Goal: Book appointment/travel/reservation

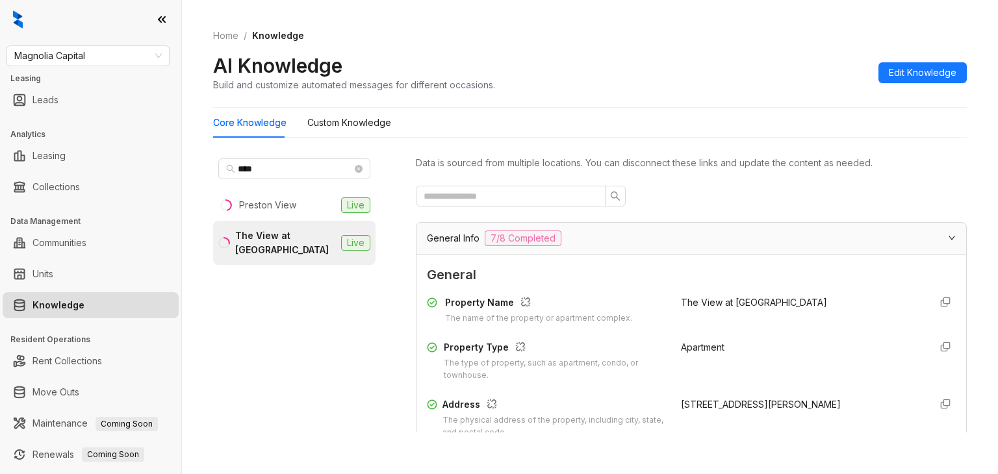
scroll to position [1465, 0]
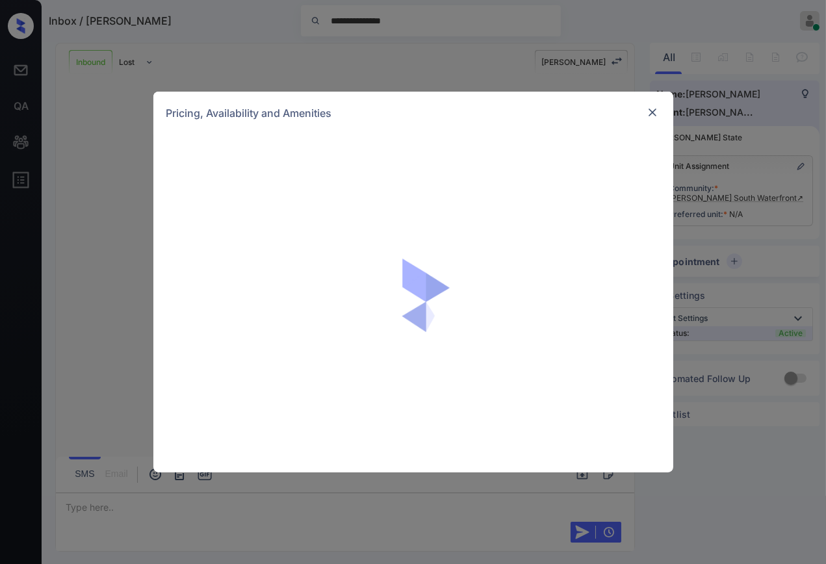
scroll to position [111, 0]
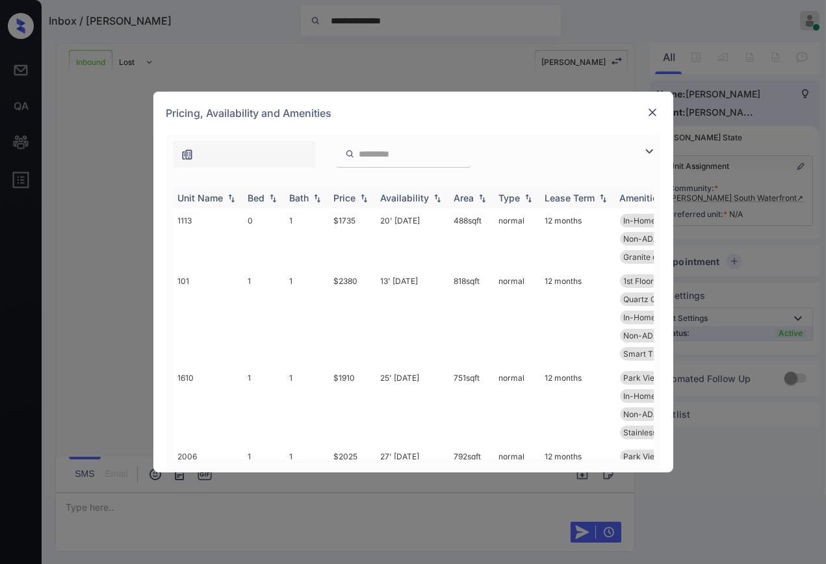
click at [250, 200] on div "Bed" at bounding box center [256, 197] width 17 height 11
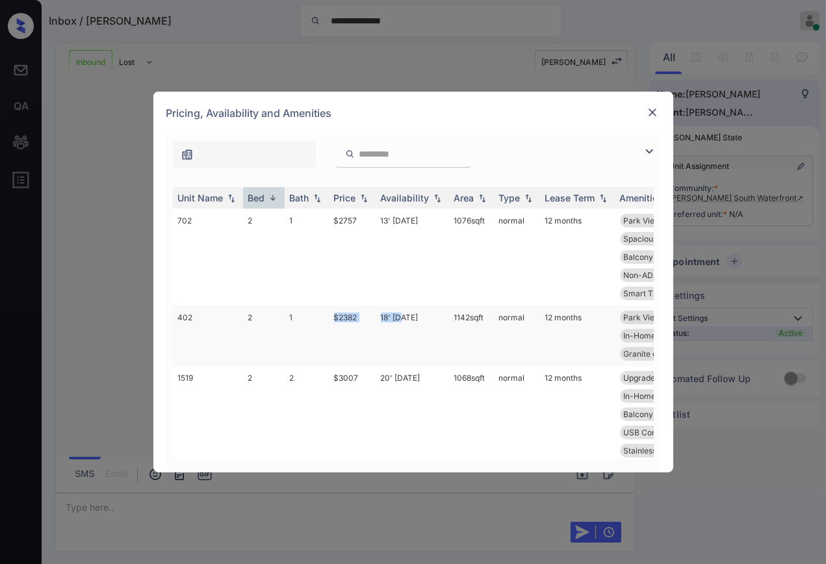
click at [401, 312] on tr "402 2 1 $2382 18' Jun 25 1142 sqft normal 12 months Park View Vinyl Plank - P..…" at bounding box center [512, 335] width 679 height 60
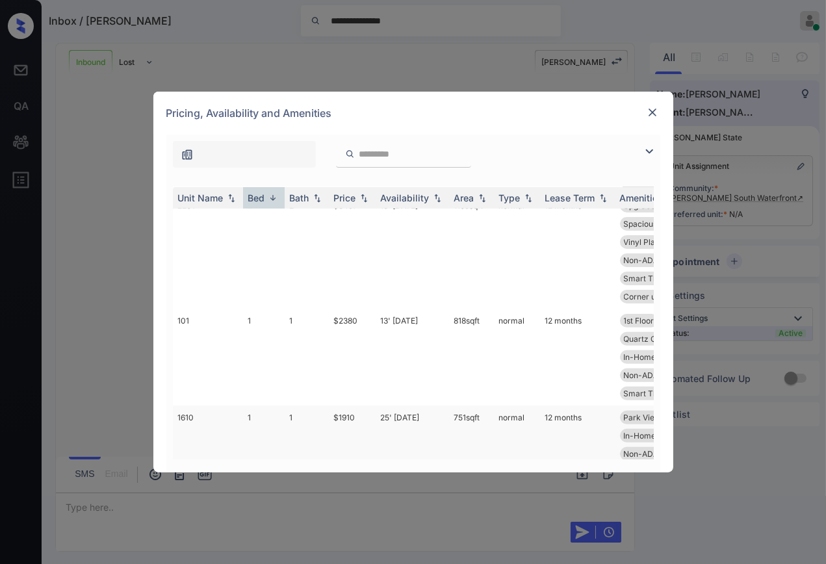
scroll to position [794, 0]
drag, startPoint x: 328, startPoint y: 324, endPoint x: 361, endPoint y: 320, distance: 32.7
click at [361, 320] on td "$2380" at bounding box center [352, 358] width 47 height 97
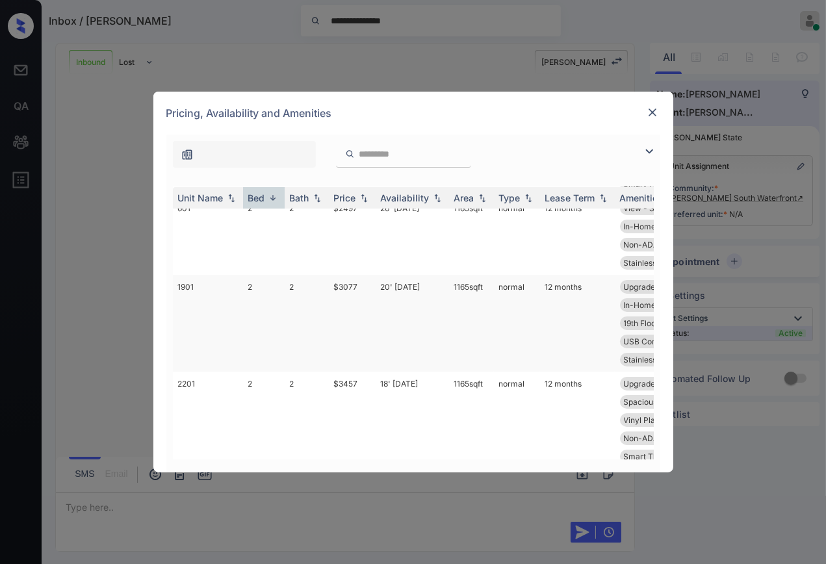
scroll to position [577, 0]
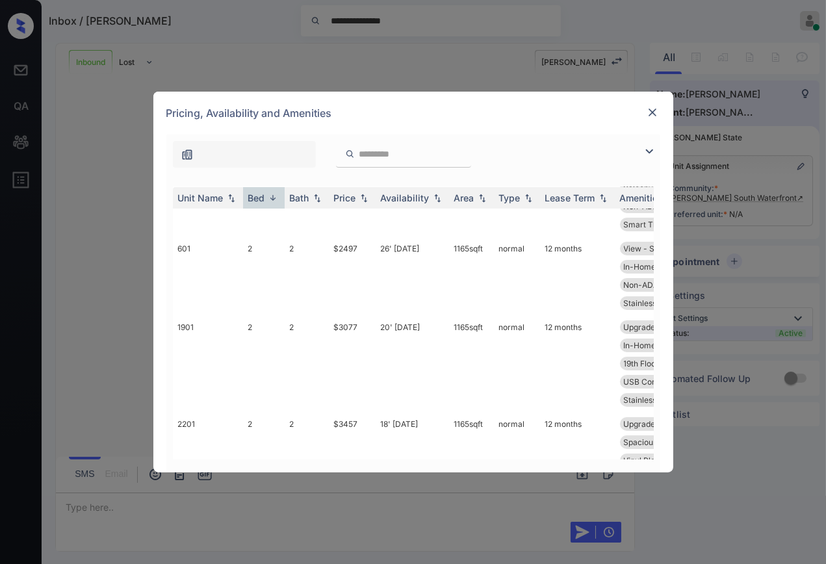
click at [650, 118] on img at bounding box center [652, 112] width 13 height 13
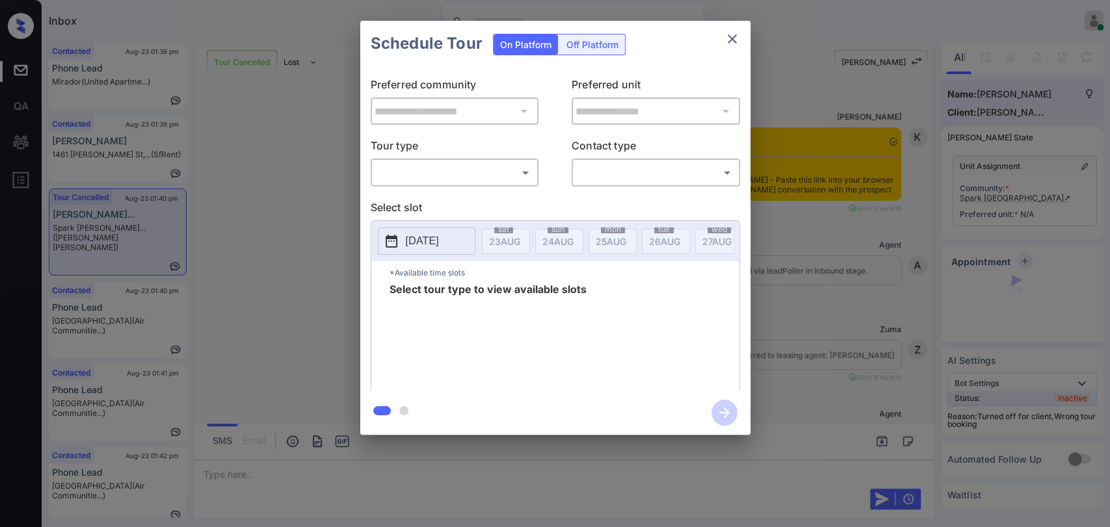
scroll to position [6747, 0]
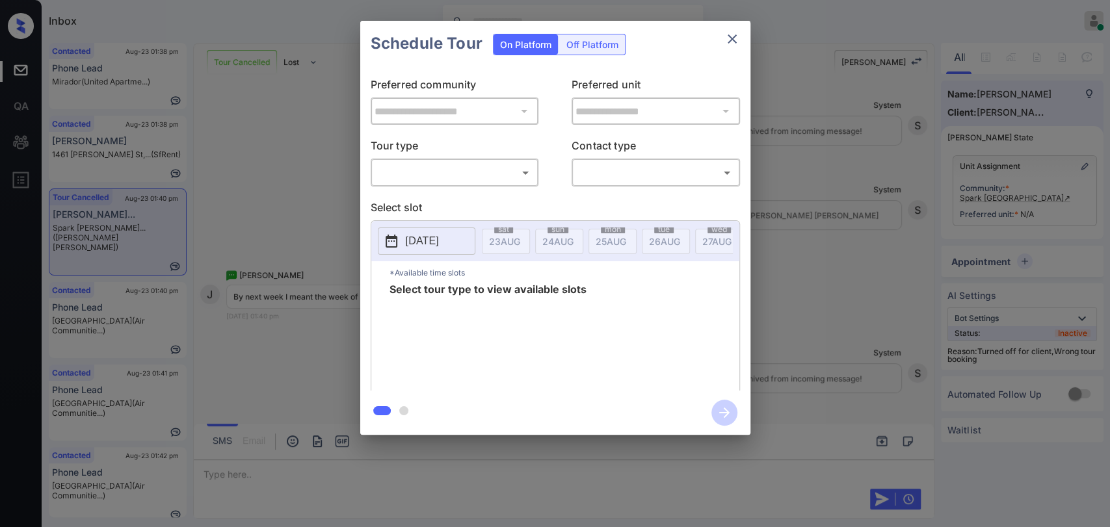
click at [450, 175] on body "Inbox Danielle Dela Cruz Online Set yourself offline Set yourself on break Prof…" at bounding box center [555, 263] width 1110 height 527
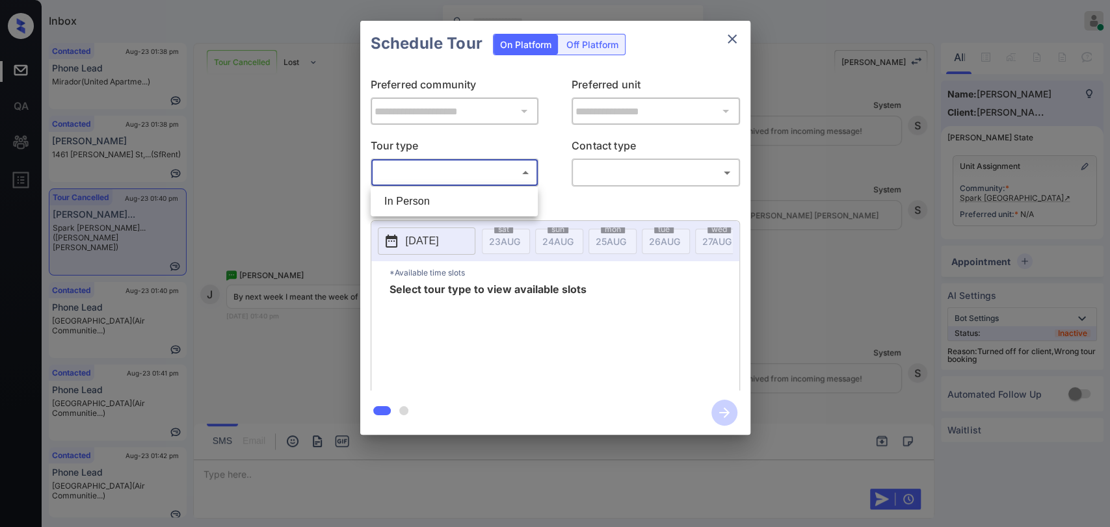
click at [426, 196] on li "In Person" at bounding box center [454, 201] width 161 height 23
type input "********"
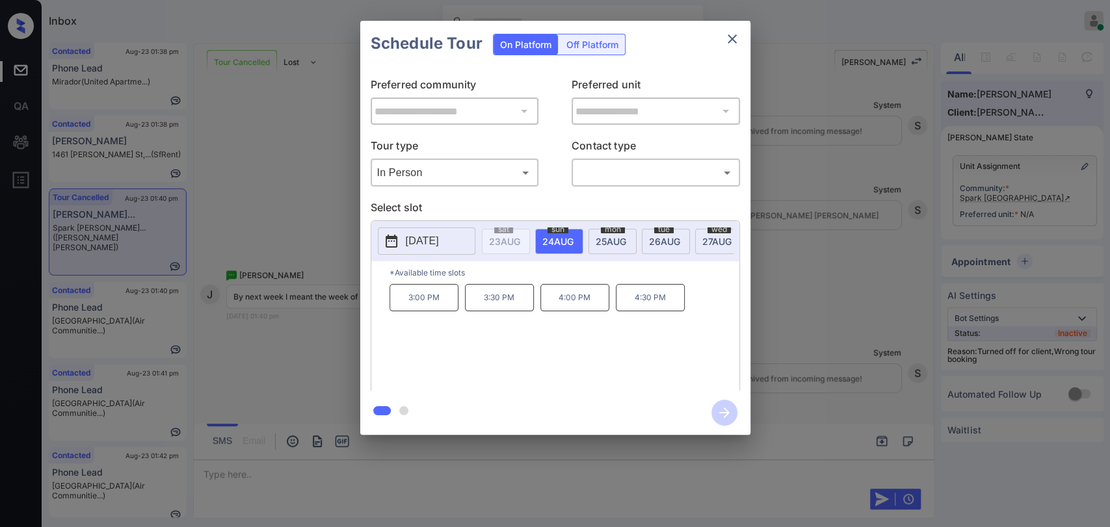
click at [266, 198] on div "**********" at bounding box center [555, 228] width 1110 height 456
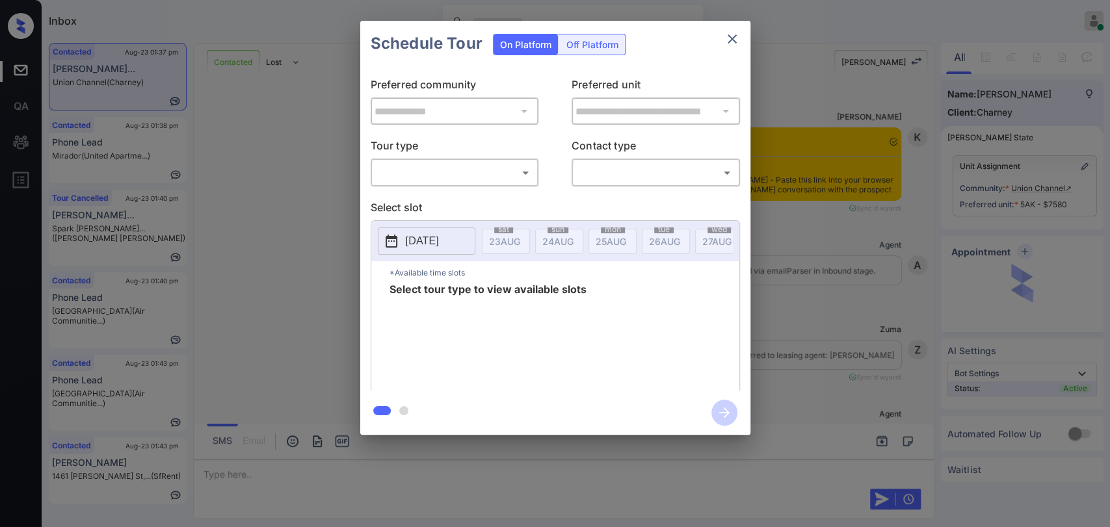
scroll to position [5057, 0]
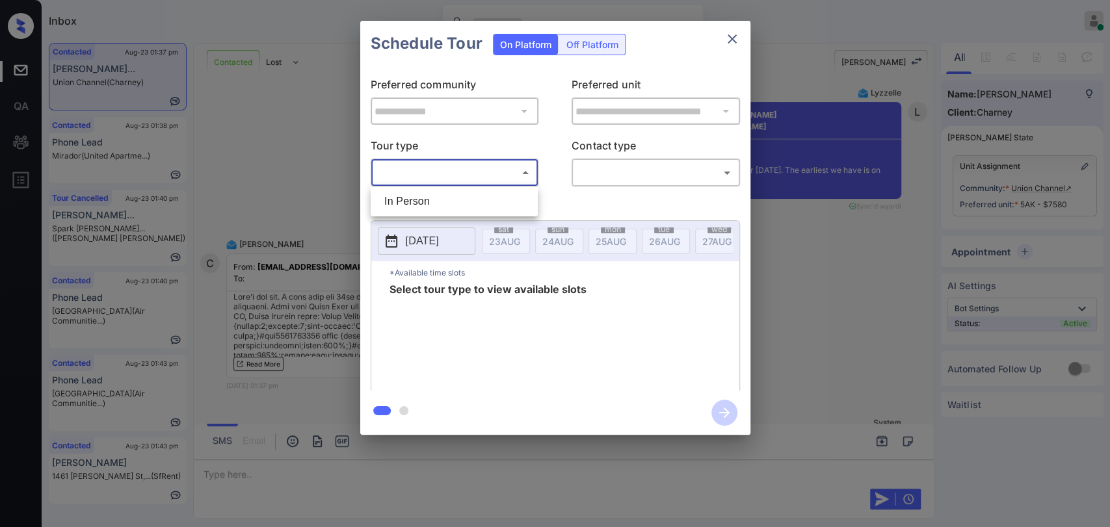
click at [484, 161] on body "Inbox Danielle Dela Cruz Online Set yourself offline Set yourself on break Prof…" at bounding box center [555, 263] width 1110 height 527
click at [421, 196] on li "In Person" at bounding box center [454, 201] width 161 height 23
type input "********"
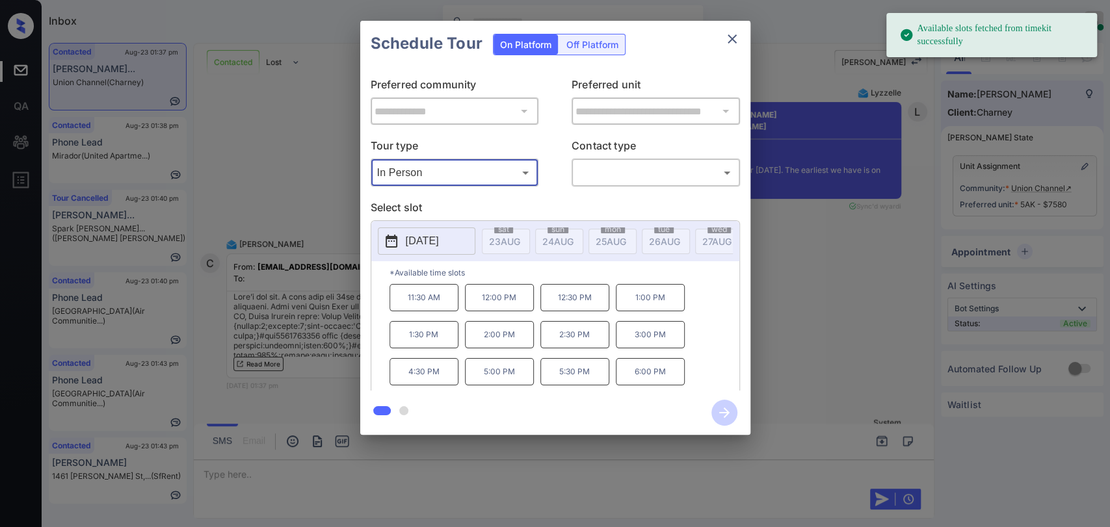
click at [619, 173] on body "Available slots fetched from timekit successfully Inbox Danielle Dela Cruz Onli…" at bounding box center [555, 263] width 1110 height 527
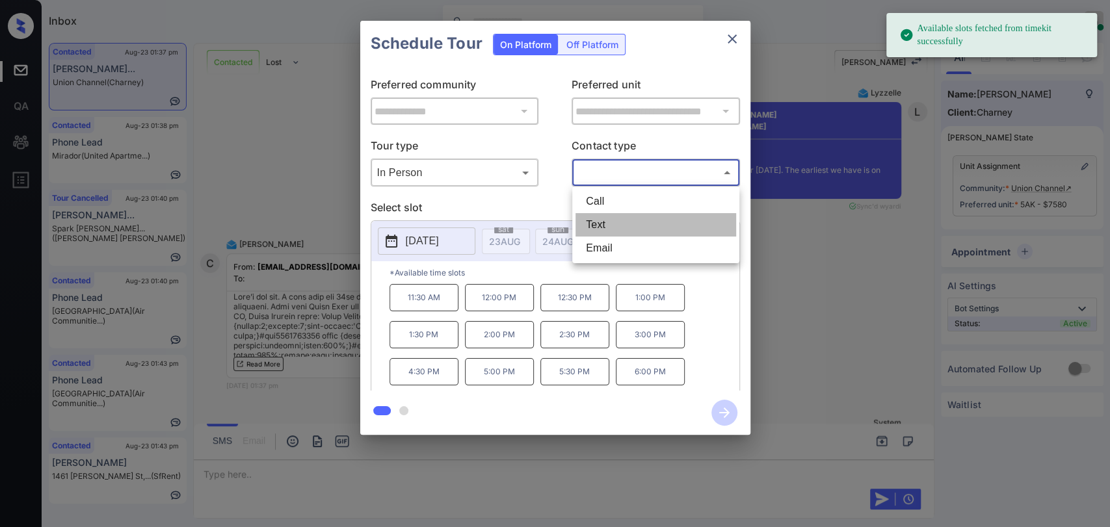
click at [604, 218] on li "Text" at bounding box center [655, 224] width 161 height 23
type input "****"
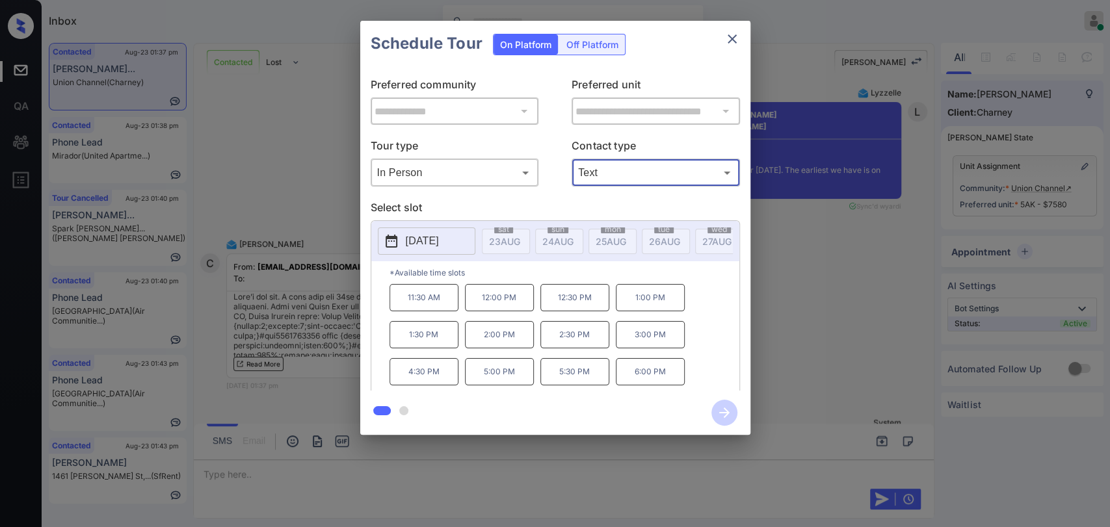
click at [428, 244] on p "2025-08-28" at bounding box center [422, 241] width 33 height 16
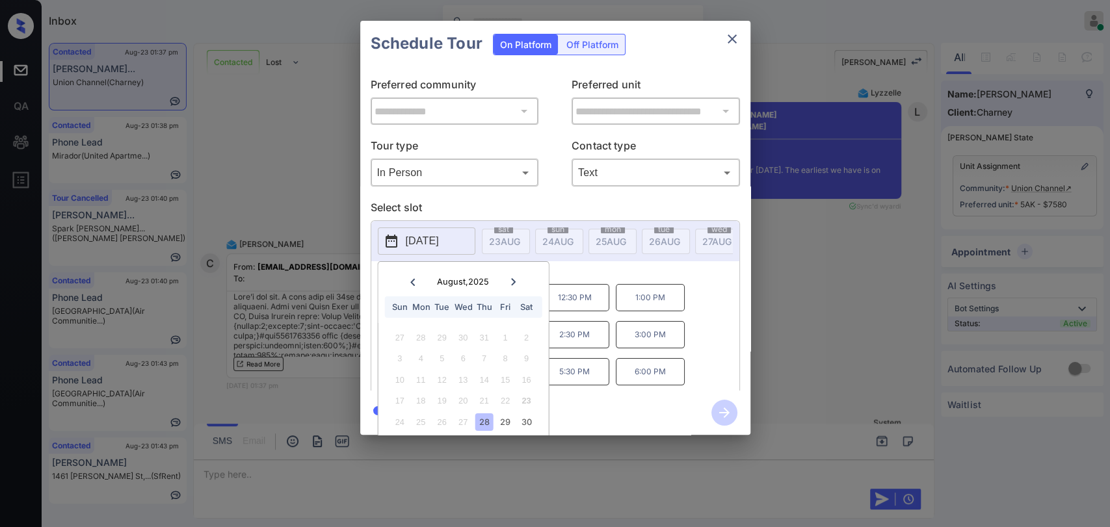
scroll to position [37, 0]
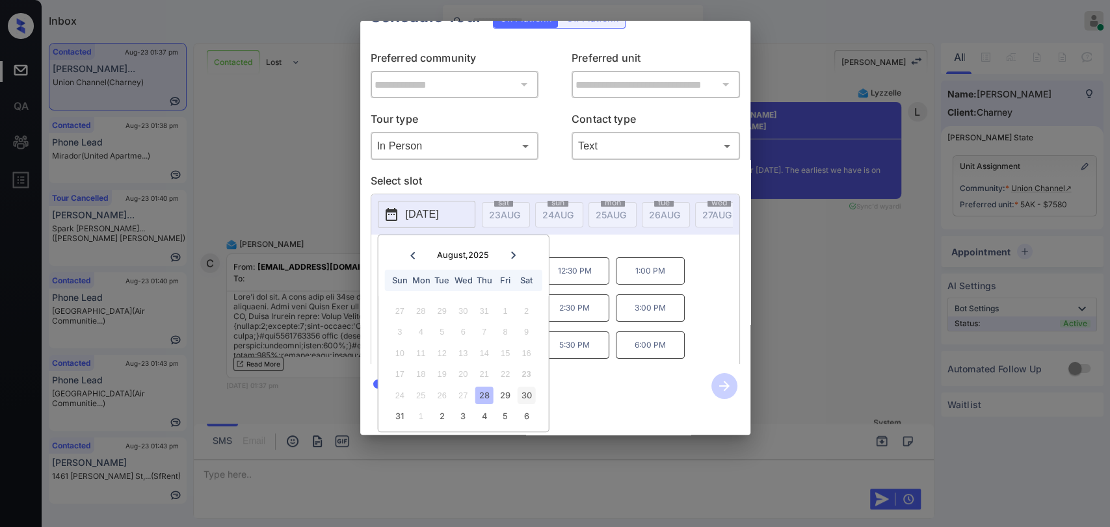
click at [525, 387] on div "30" at bounding box center [526, 396] width 18 height 18
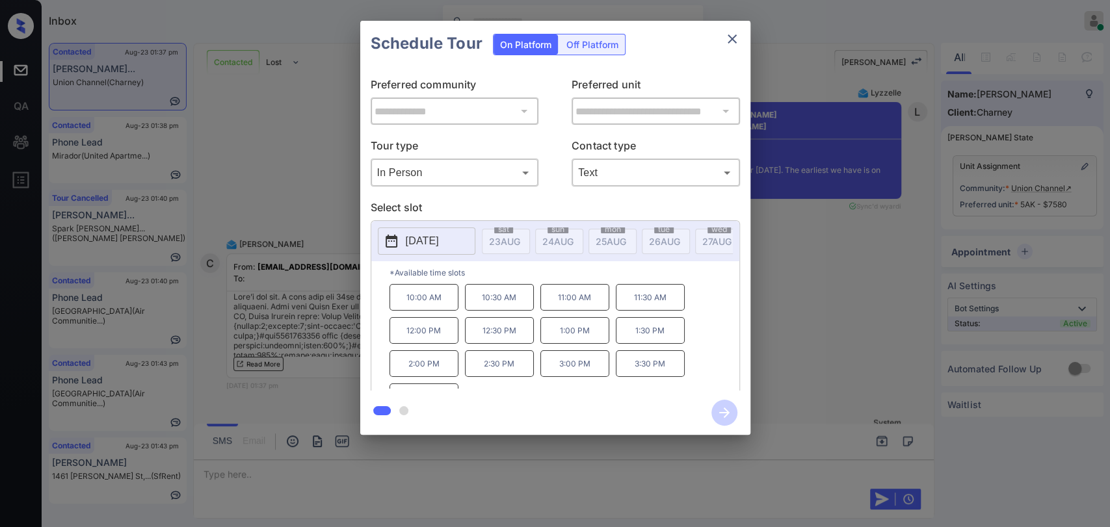
click at [700, 262] on div "2025-08-30 sat 23 AUG sun 24 AUG mon 25 AUG tue 26 AUG wed 27 AUG thu 28 AUG fr…" at bounding box center [554, 307] width 369 height 175
click at [734, 40] on button "close" at bounding box center [732, 39] width 26 height 26
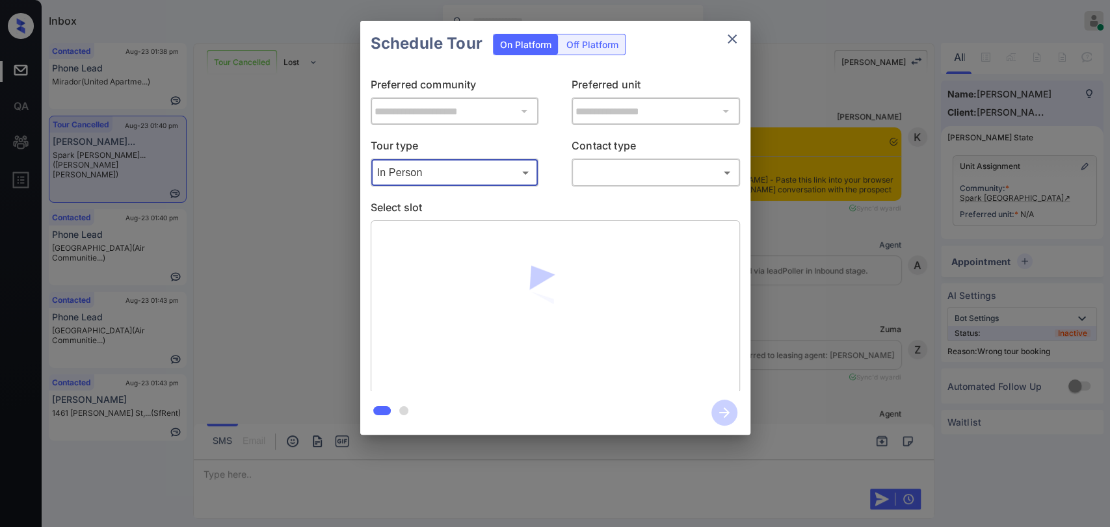
scroll to position [6760, 0]
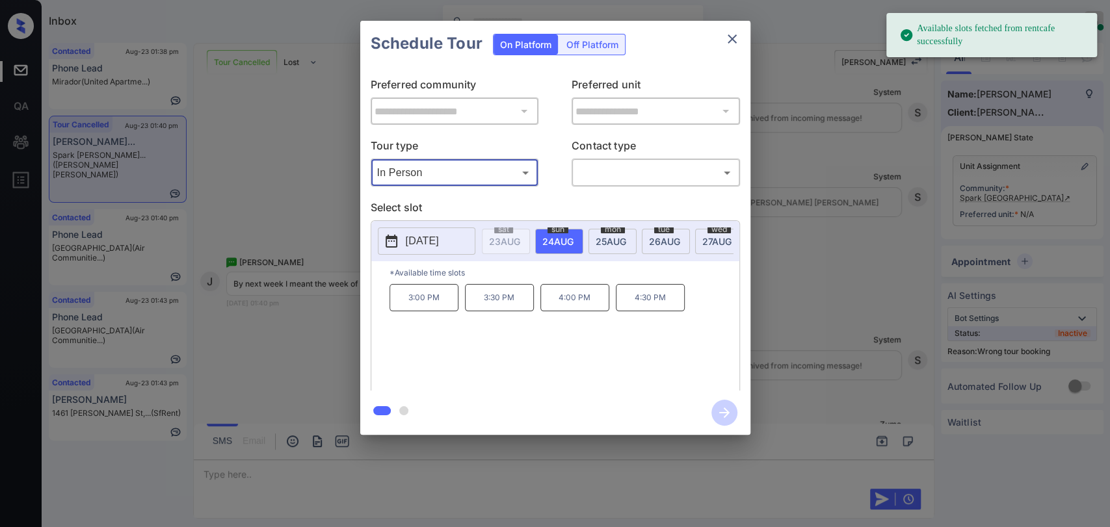
click at [624, 230] on div "[DATE]" at bounding box center [612, 241] width 48 height 25
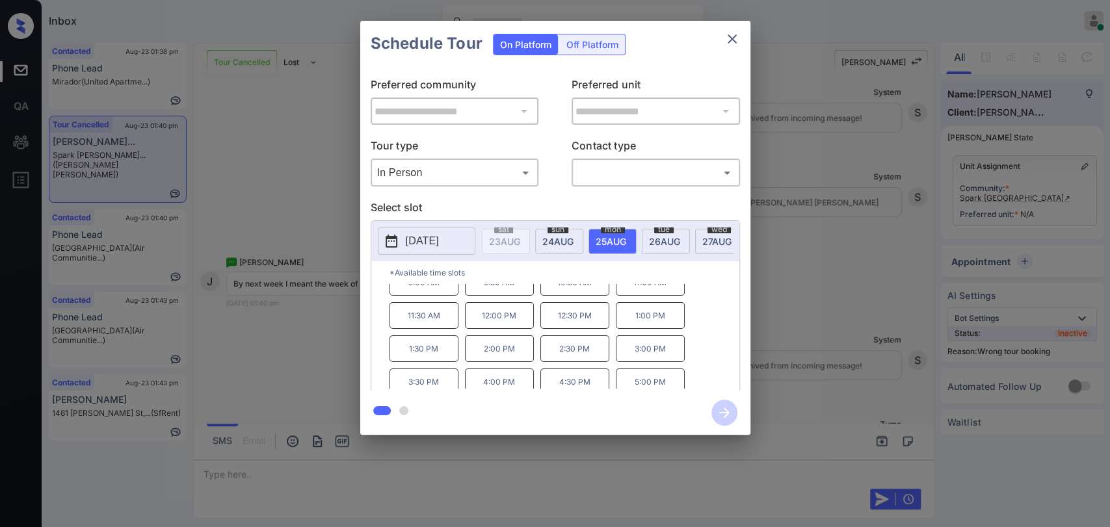
scroll to position [21, 0]
click at [734, 39] on icon "close" at bounding box center [732, 39] width 16 height 16
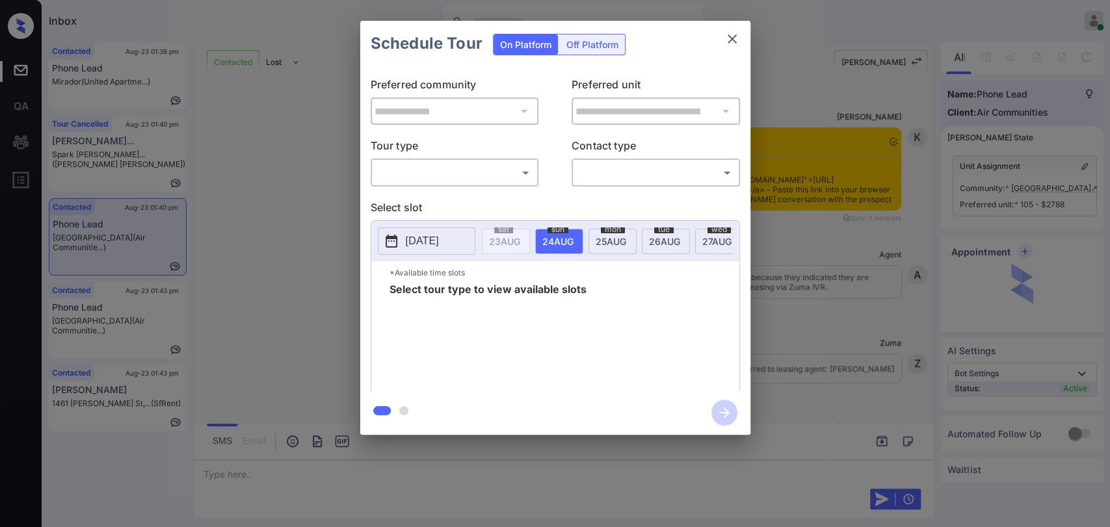
scroll to position [1125, 0]
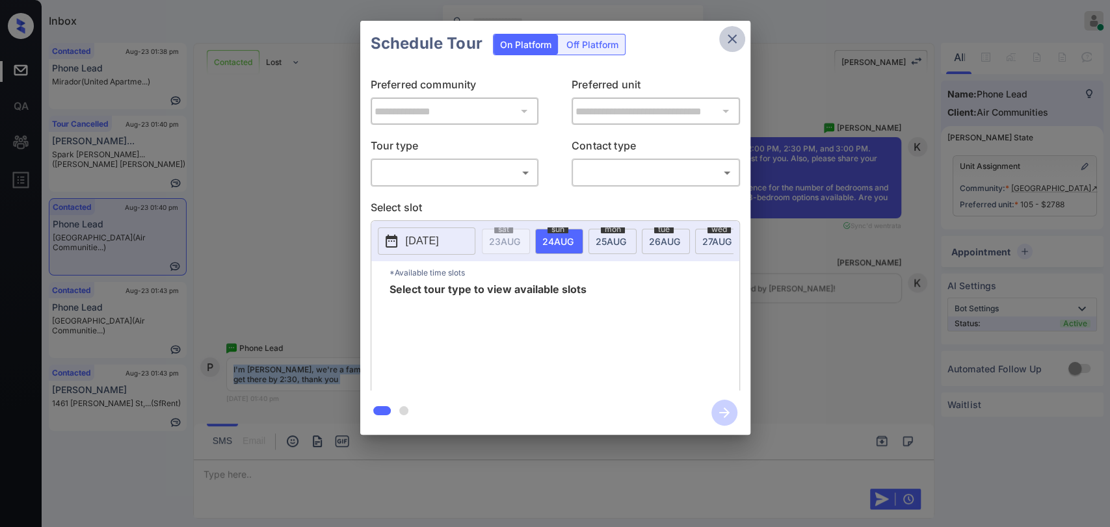
click at [731, 46] on icon "close" at bounding box center [732, 39] width 16 height 16
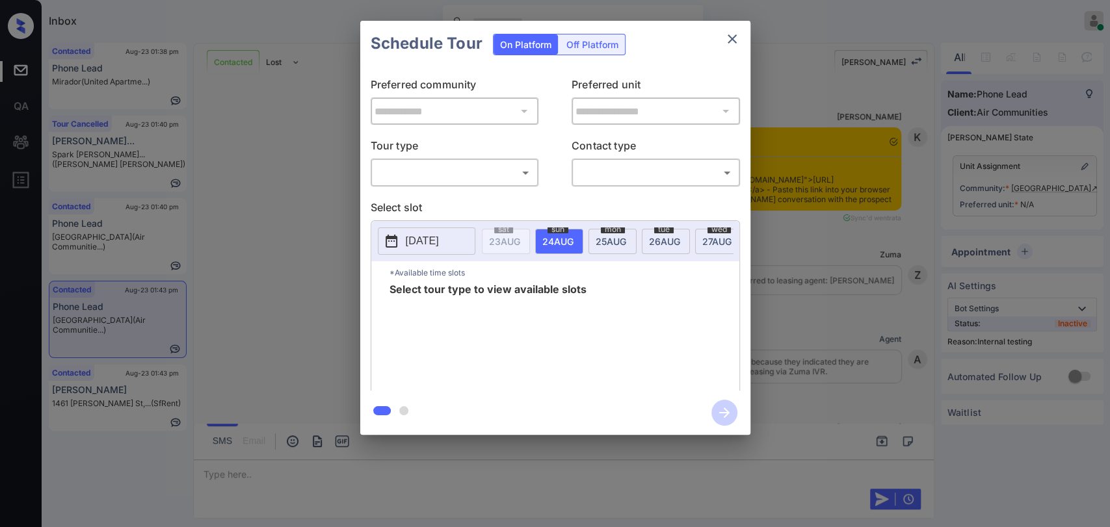
scroll to position [1340, 0]
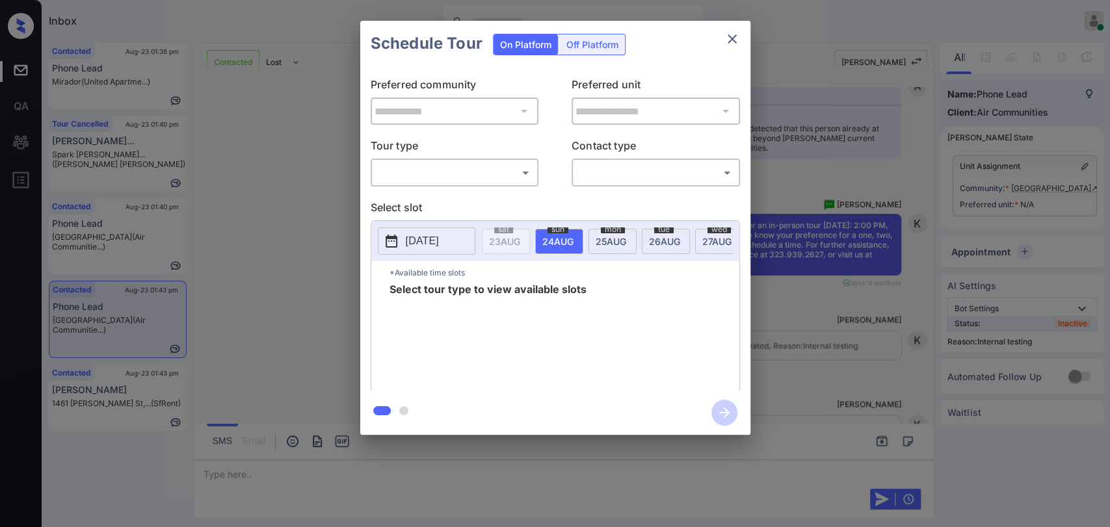
click at [733, 44] on icon "close" at bounding box center [732, 39] width 16 height 16
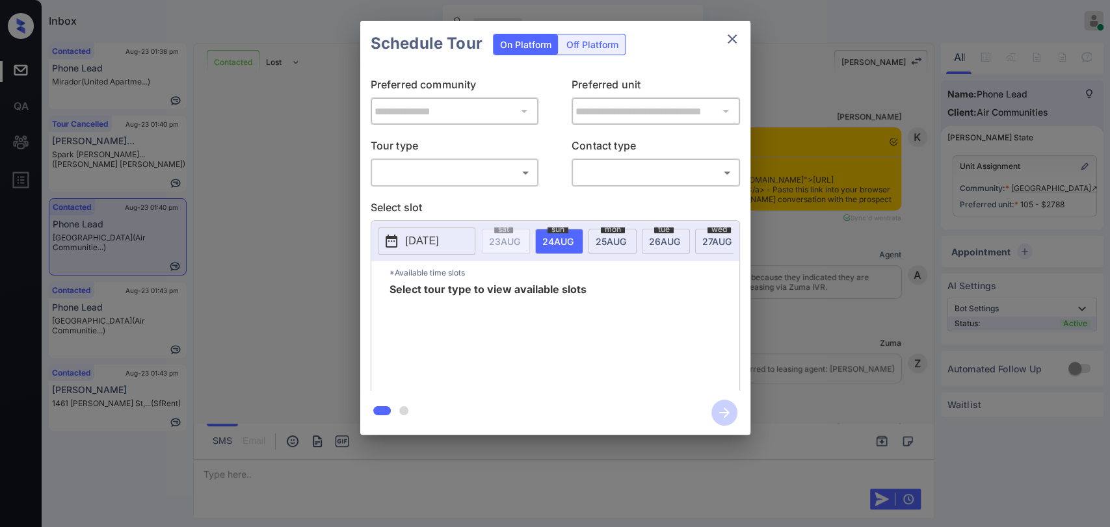
scroll to position [89, 0]
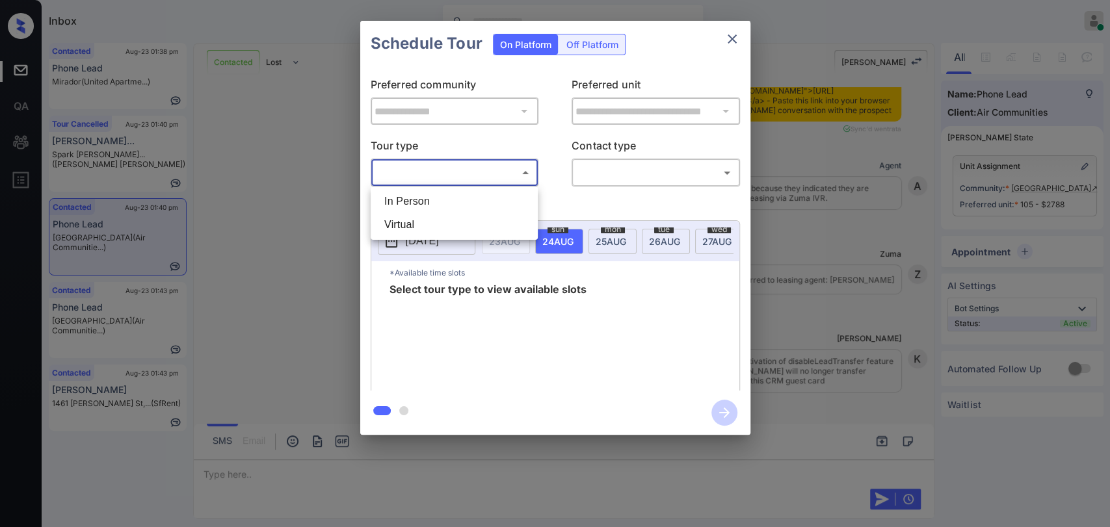
drag, startPoint x: 481, startPoint y: 167, endPoint x: 432, endPoint y: 190, distance: 54.4
click at [480, 166] on body "Inbox Danielle Dela Cruz Online Set yourself offline Set yourself on break Prof…" at bounding box center [555, 263] width 1110 height 527
click at [399, 205] on li "In Person" at bounding box center [454, 201] width 161 height 23
type input "********"
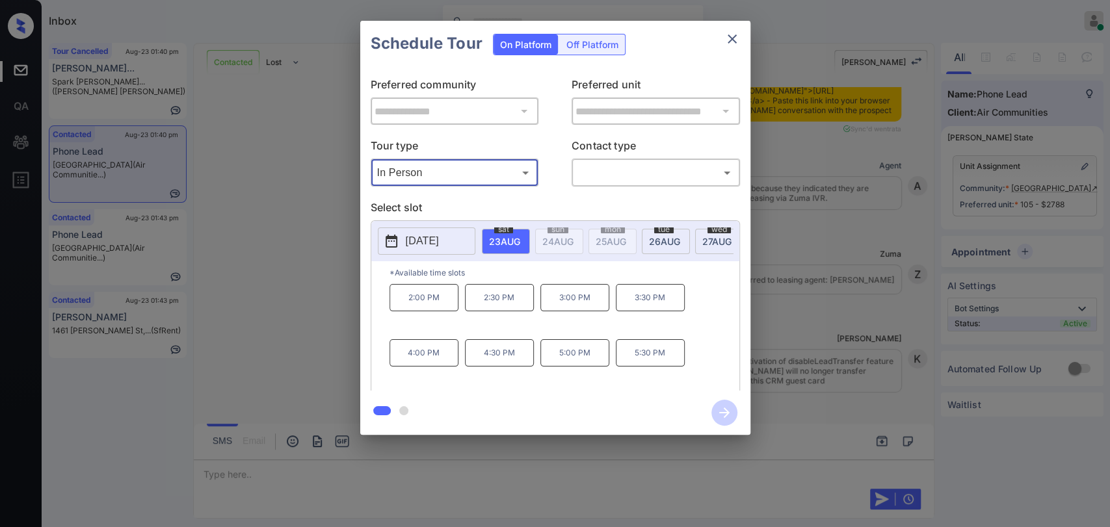
click at [733, 38] on icon "close" at bounding box center [732, 39] width 16 height 16
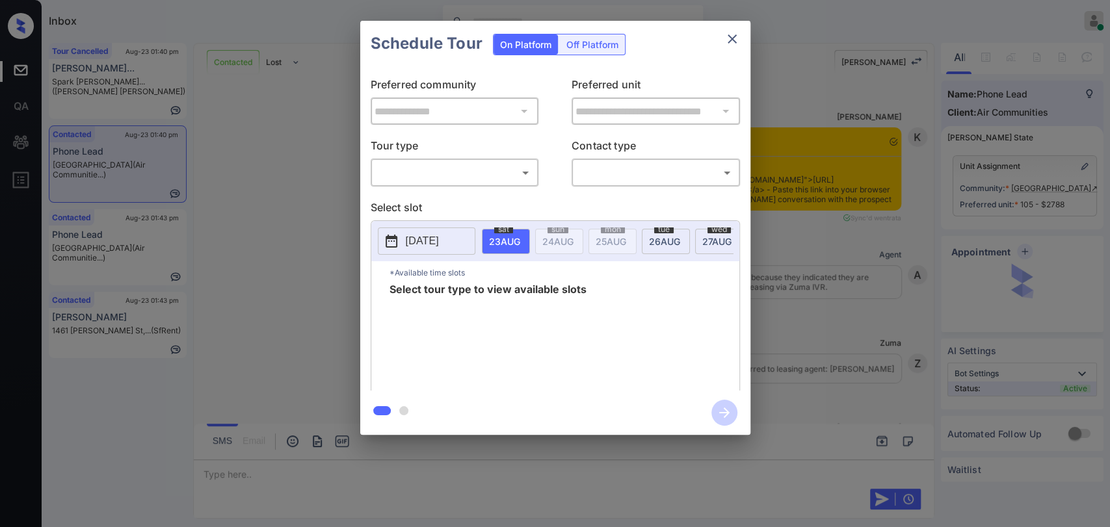
scroll to position [1125, 0]
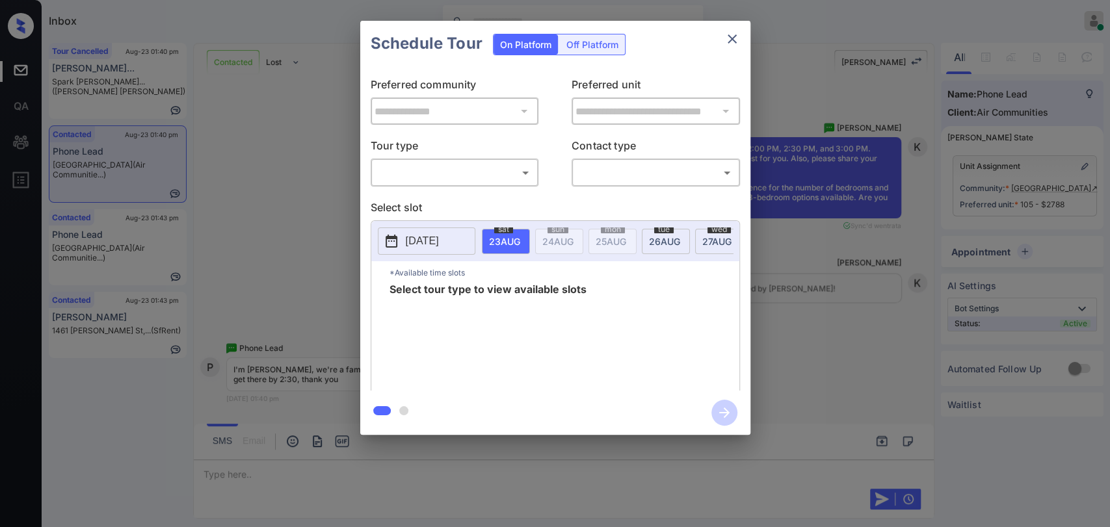
click at [475, 171] on body "Inbox Danielle Dela Cruz Online Set yourself offline Set yourself on break Prof…" at bounding box center [555, 263] width 1110 height 527
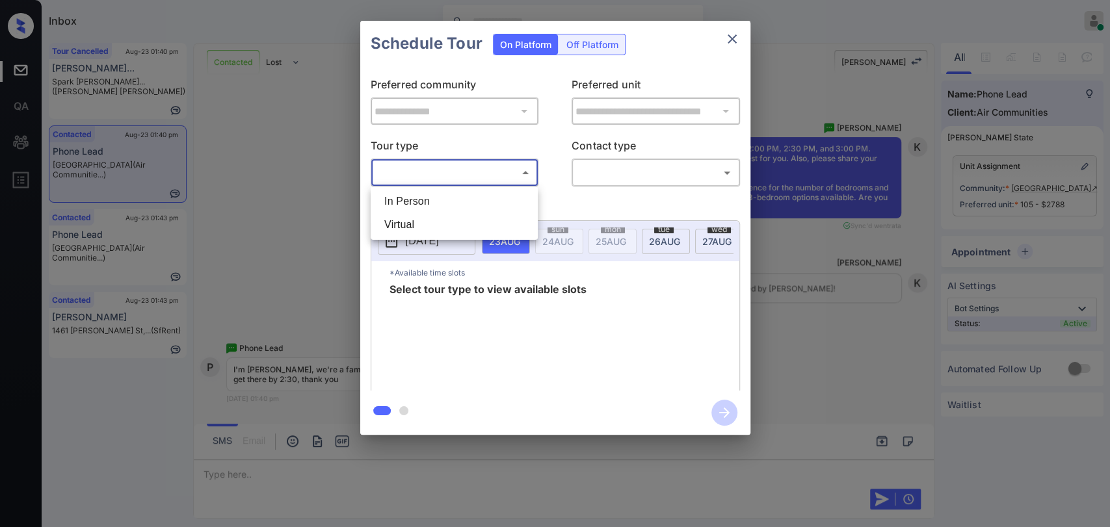
click at [409, 196] on li "In Person" at bounding box center [454, 201] width 161 height 23
type input "********"
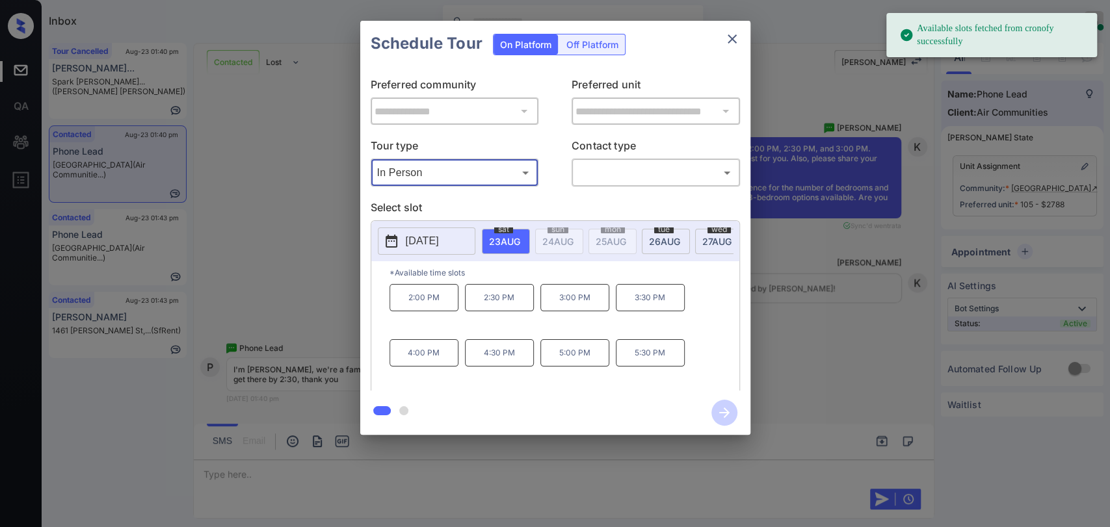
click at [489, 306] on p "2:30 PM" at bounding box center [499, 297] width 69 height 27
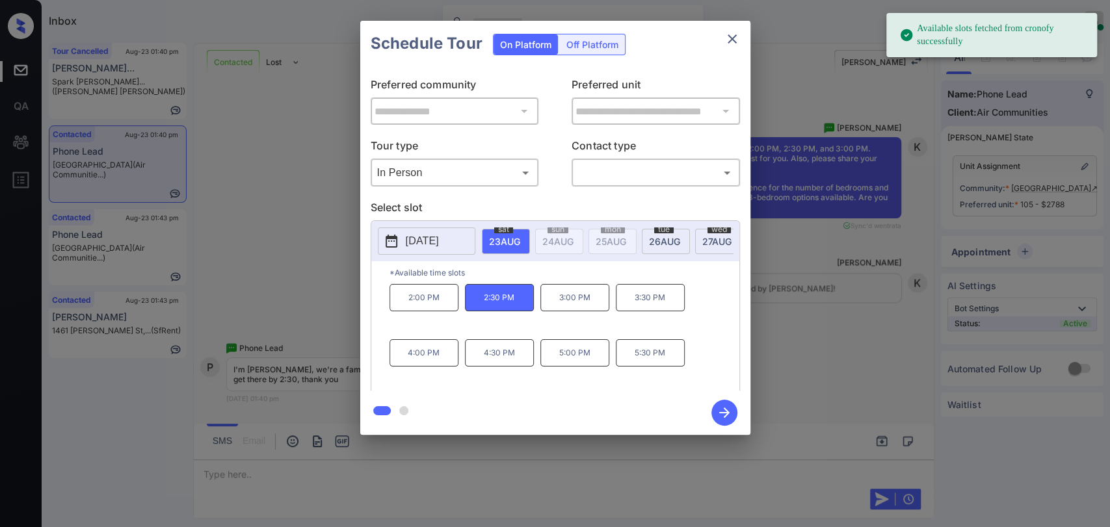
click at [636, 173] on body "Available slots fetched from cronofy successfully Inbox Danielle Dela Cruz Onli…" at bounding box center [555, 263] width 1110 height 527
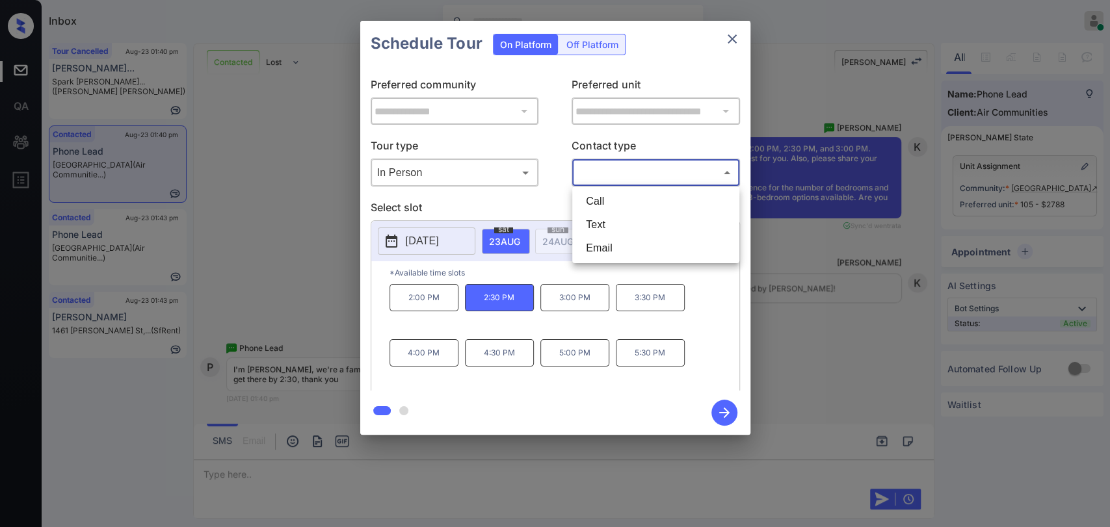
click at [599, 222] on li "Text" at bounding box center [655, 224] width 161 height 23
type input "****"
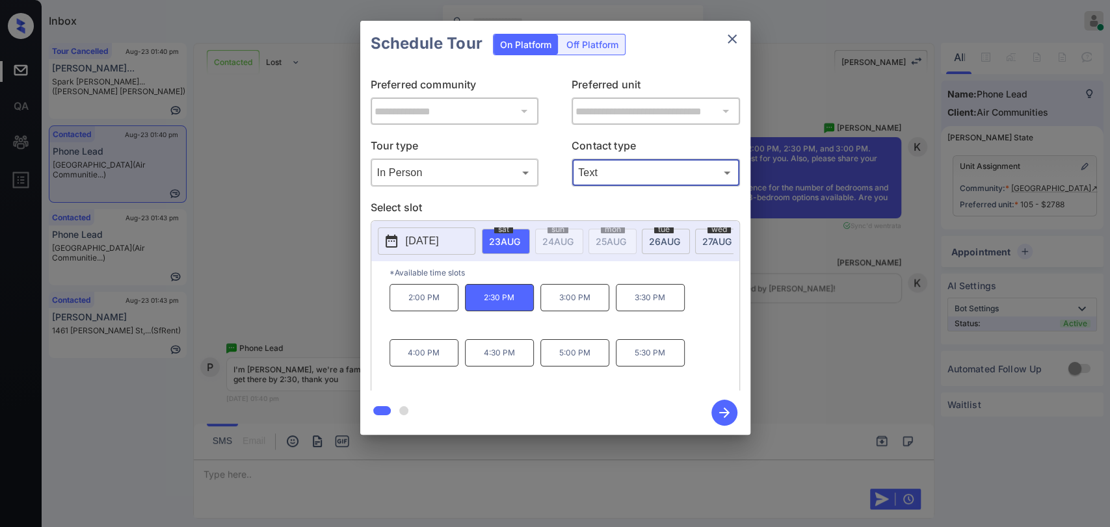
click at [731, 417] on icon "button" at bounding box center [724, 413] width 26 height 26
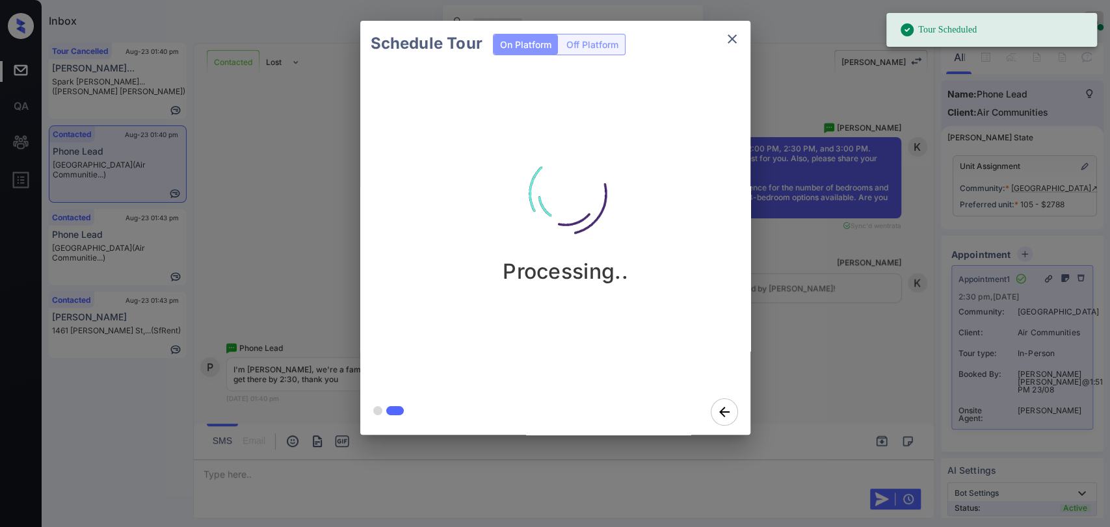
click at [732, 33] on icon "close" at bounding box center [732, 39] width 16 height 16
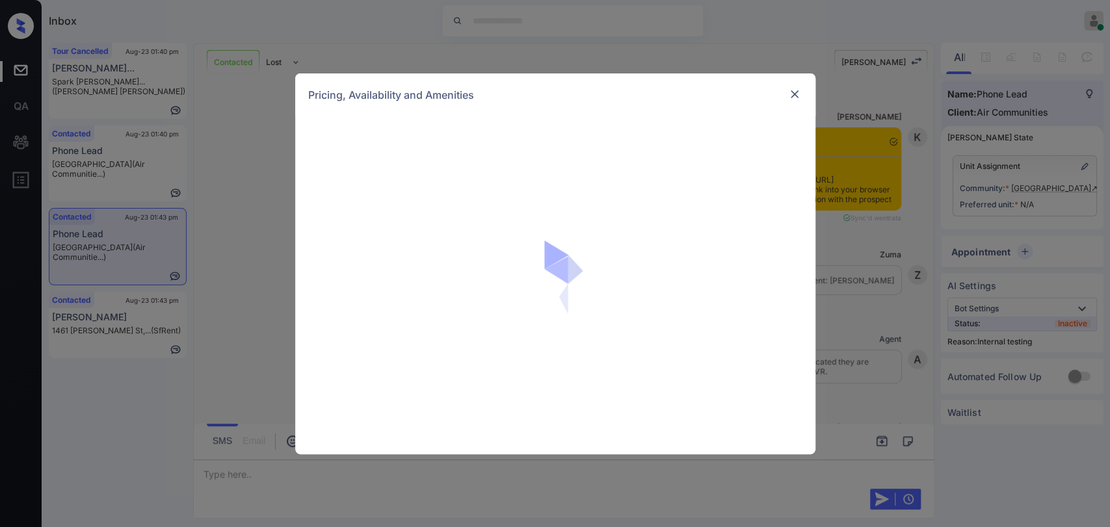
scroll to position [1412, 0]
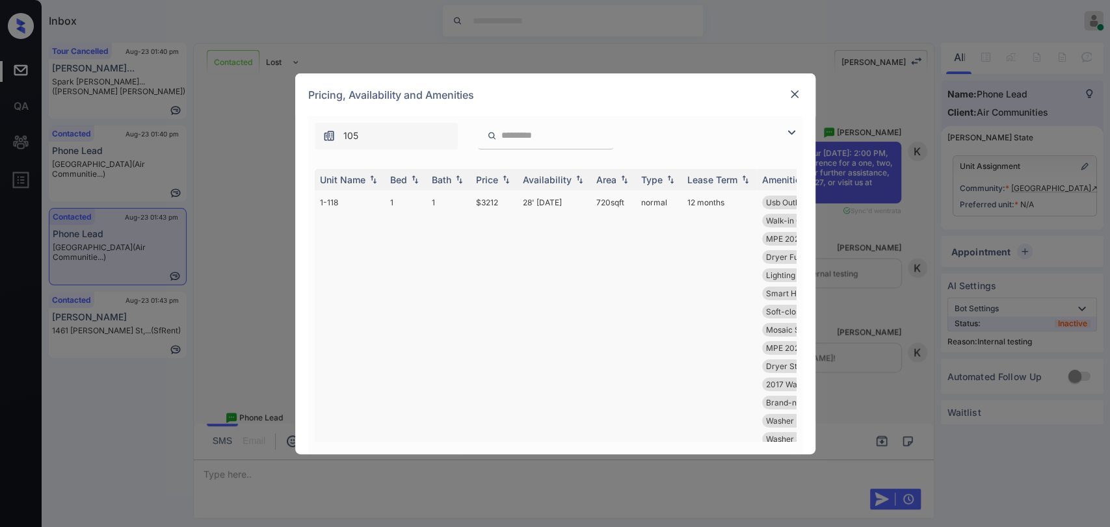
click at [406, 196] on td "1" at bounding box center [406, 329] width 42 height 279
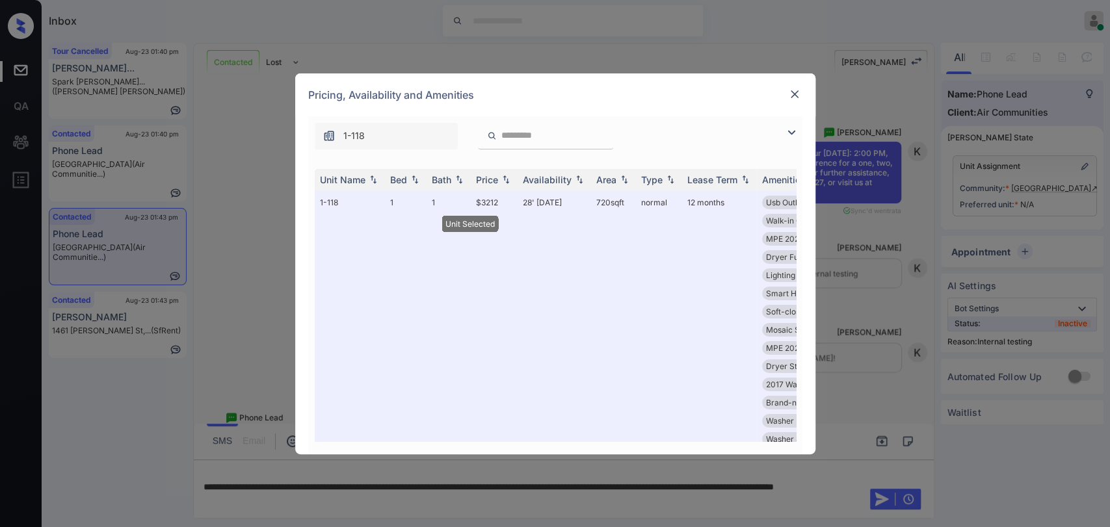
click at [792, 95] on img at bounding box center [794, 94] width 13 height 13
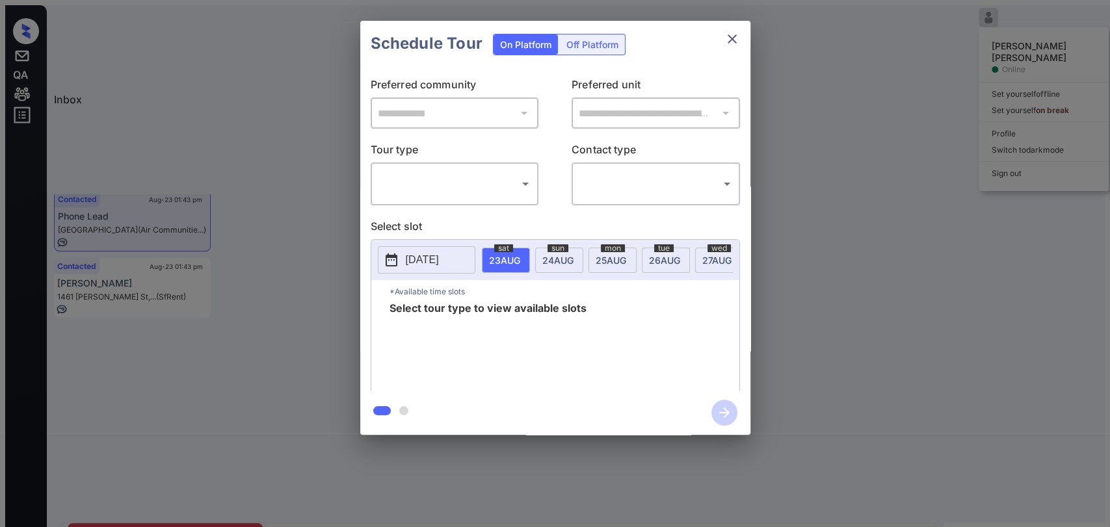
click at [469, 177] on body "Inbox Danielle Dela Cruz Online Set yourself offline Set yourself on break Prof…" at bounding box center [554, 268] width 1099 height 527
click at [460, 200] on li "In Person" at bounding box center [453, 203] width 167 height 23
type input "********"
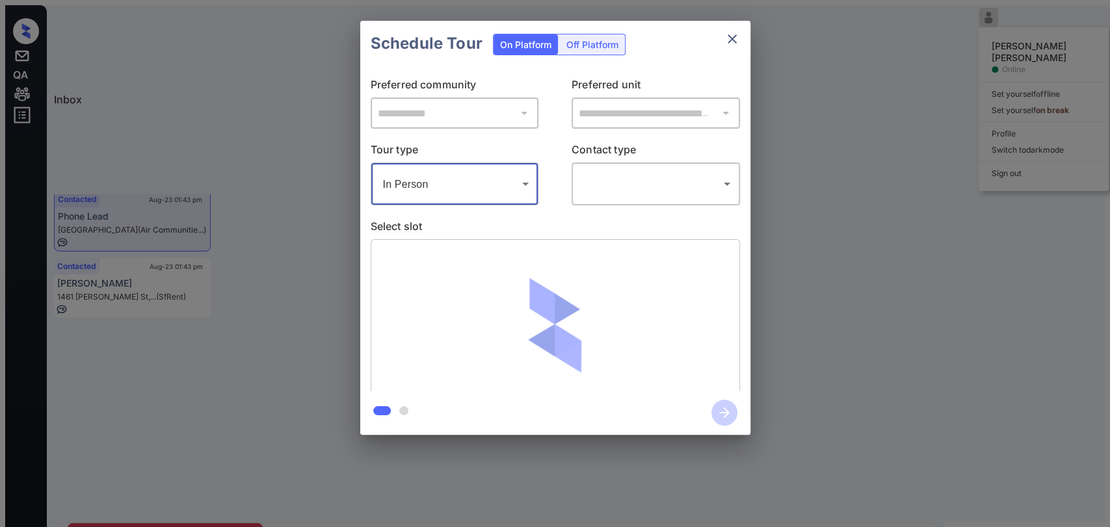
click at [647, 168] on body "Inbox Danielle Dela Cruz Online Set yourself offline Set yourself on break Prof…" at bounding box center [554, 268] width 1099 height 527
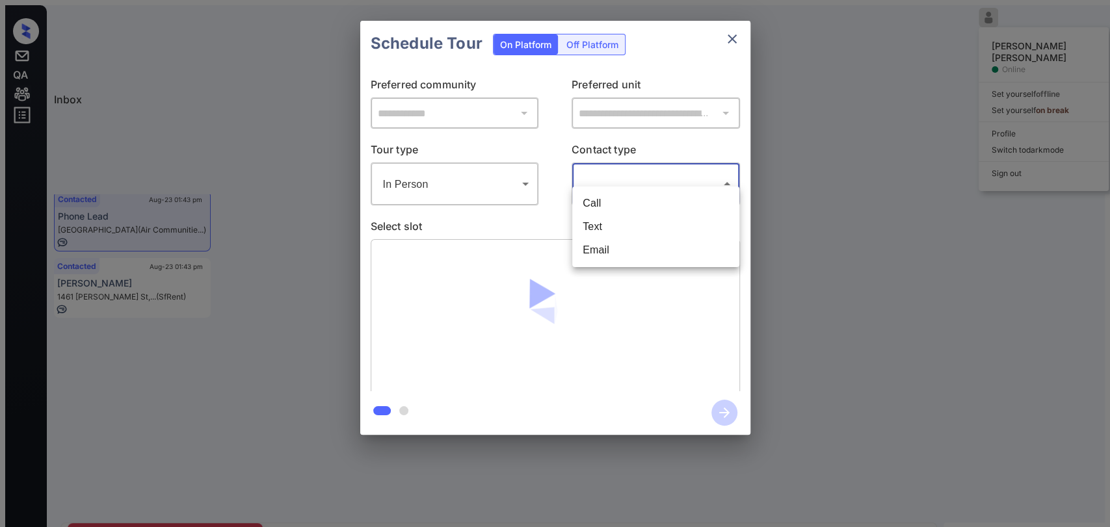
click at [604, 219] on li "Text" at bounding box center [655, 226] width 167 height 23
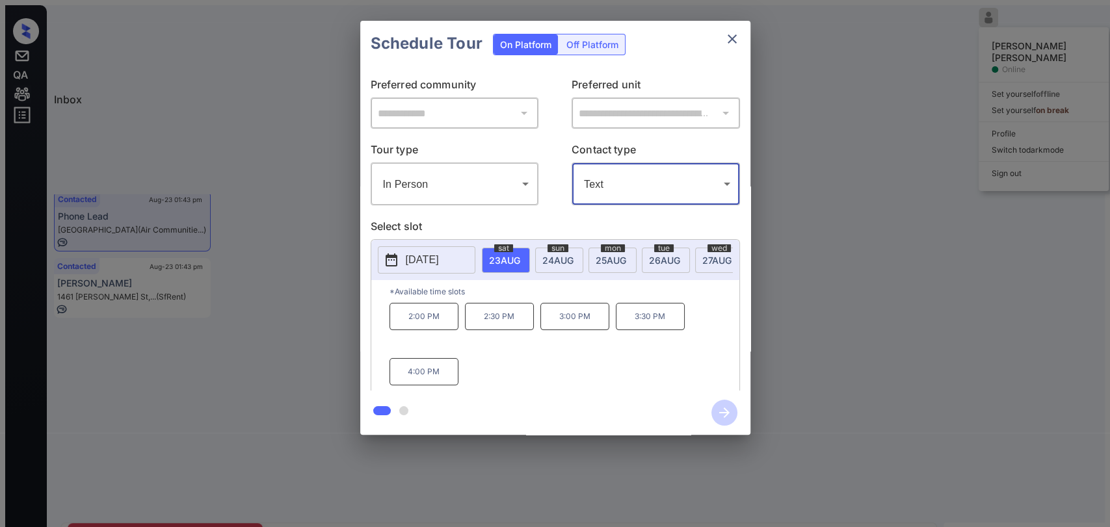
type input "****"
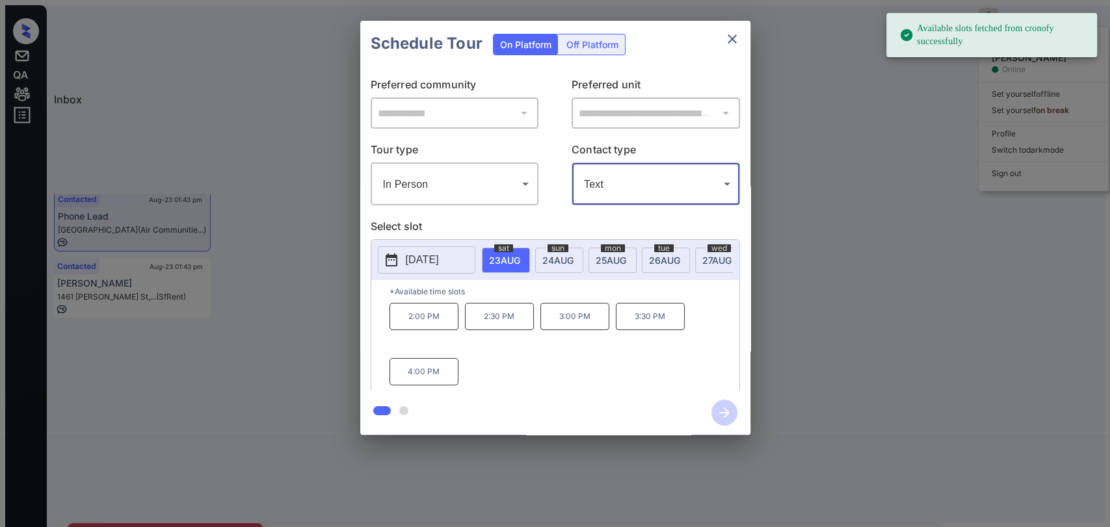
click at [413, 308] on p "2:00 PM" at bounding box center [423, 316] width 69 height 27
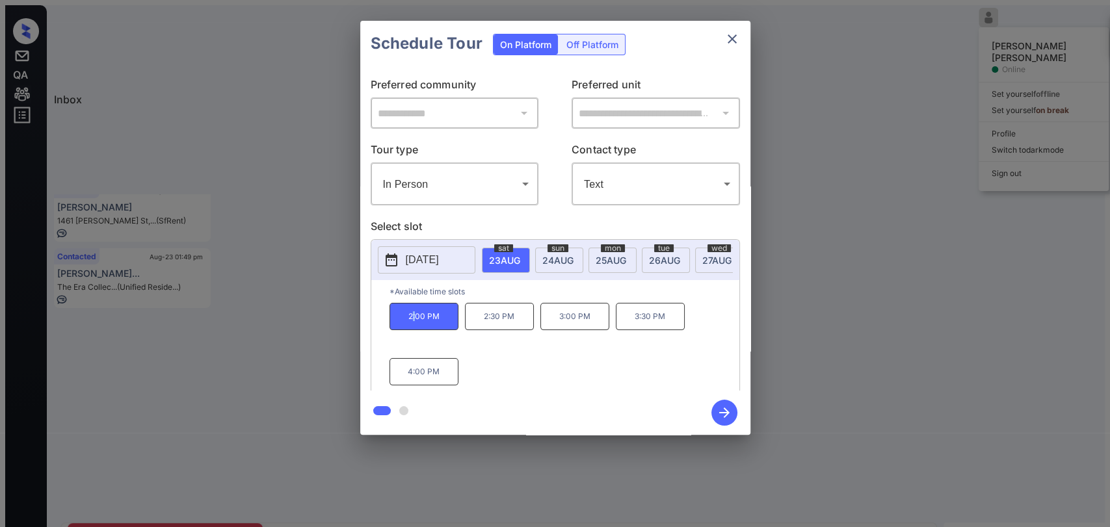
click at [727, 414] on icon "button" at bounding box center [724, 413] width 26 height 26
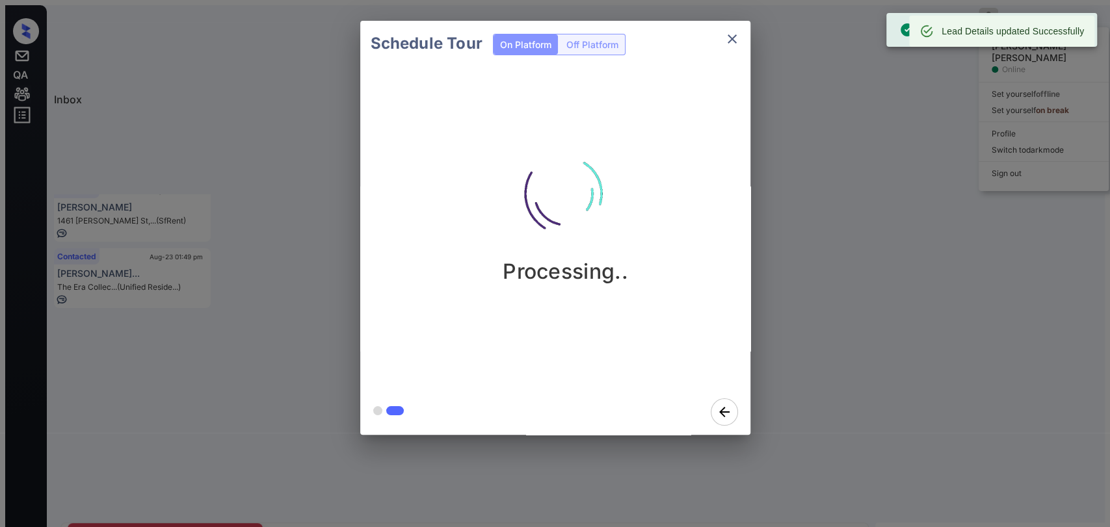
click at [728, 38] on icon "close" at bounding box center [732, 39] width 16 height 16
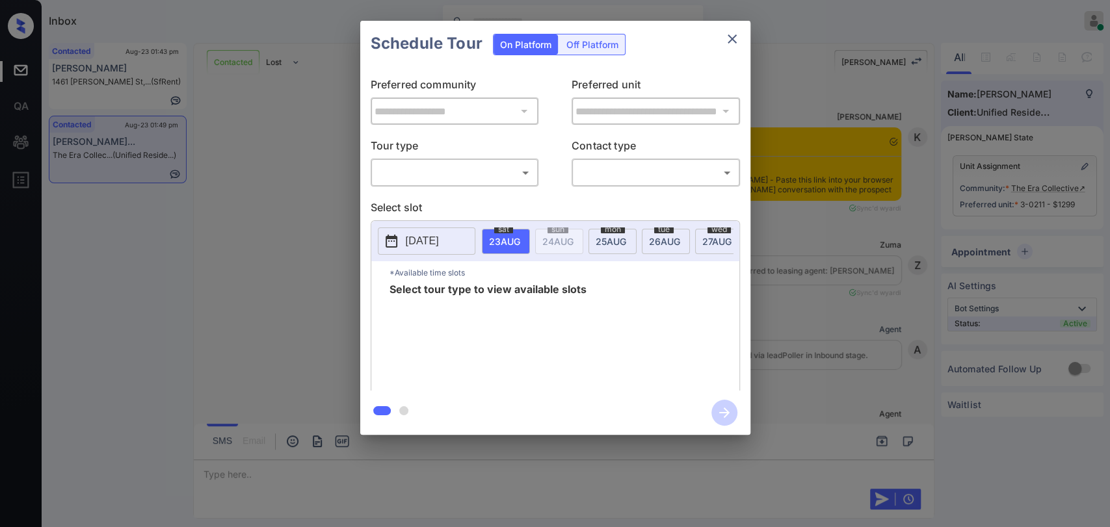
click at [477, 175] on body "Inbox [PERSON_NAME] [PERSON_NAME] Online Set yourself offline Set yourself on b…" at bounding box center [555, 263] width 1110 height 527
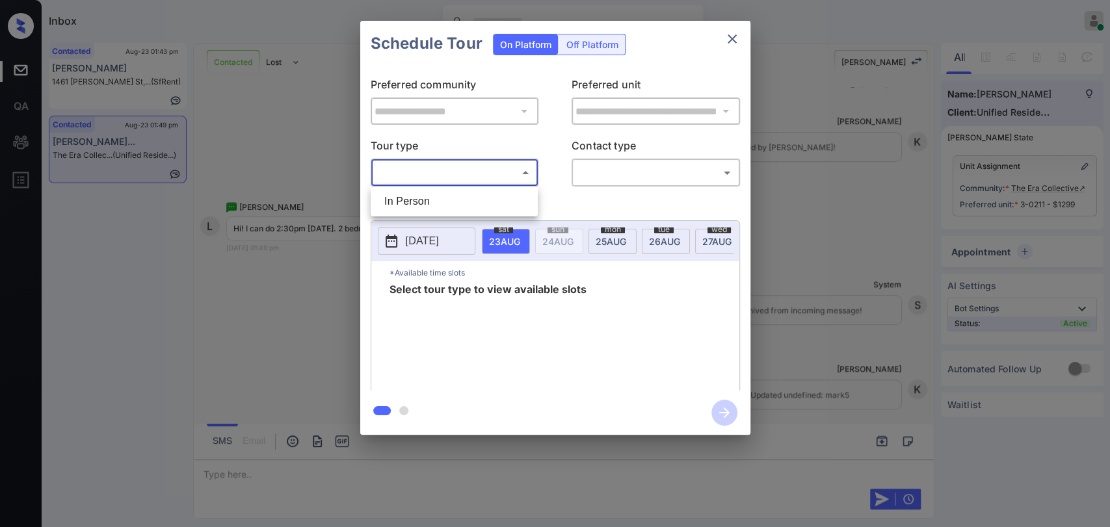
click at [416, 195] on li "In Person" at bounding box center [454, 201] width 161 height 23
type input "********"
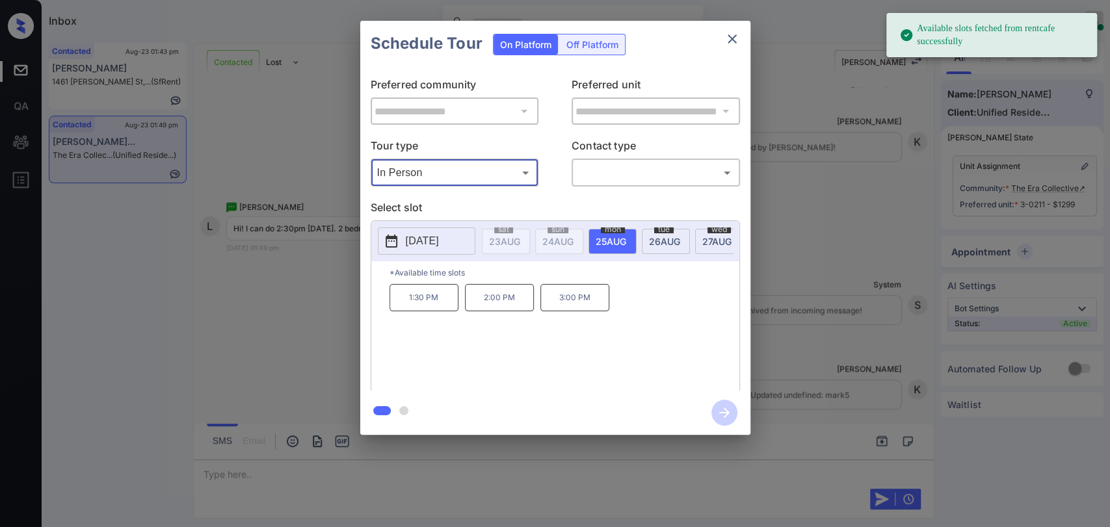
click at [520, 240] on span "[DATE]" at bounding box center [504, 241] width 31 height 11
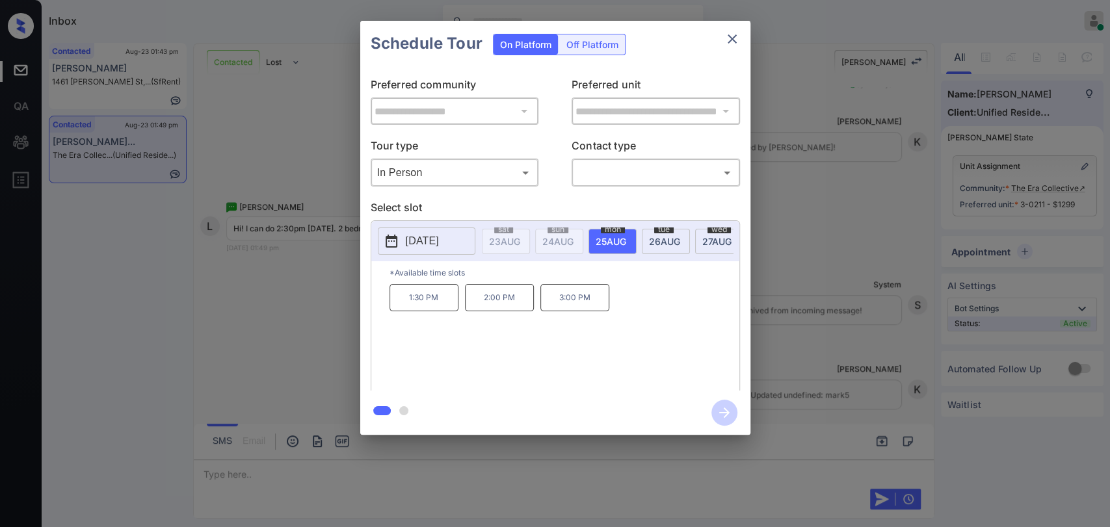
click at [285, 325] on div "**********" at bounding box center [555, 228] width 1110 height 456
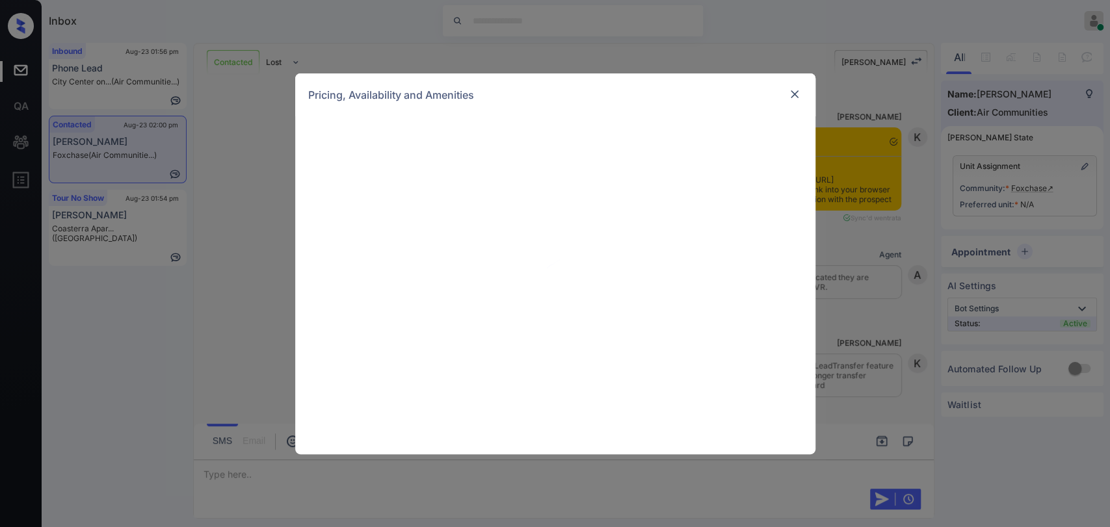
scroll to position [2356, 0]
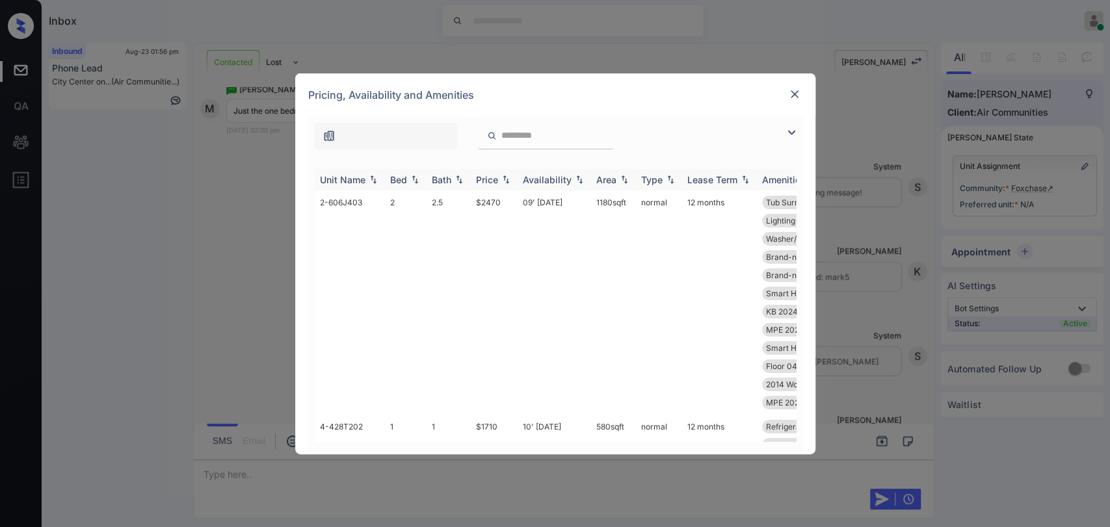
click at [402, 179] on div "Bed" at bounding box center [398, 179] width 17 height 11
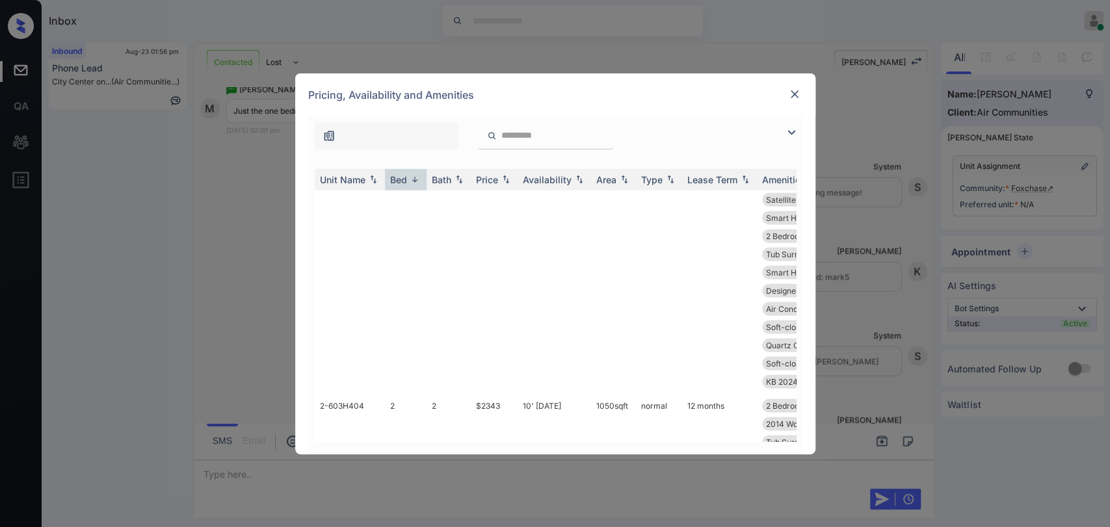
scroll to position [32853, 0]
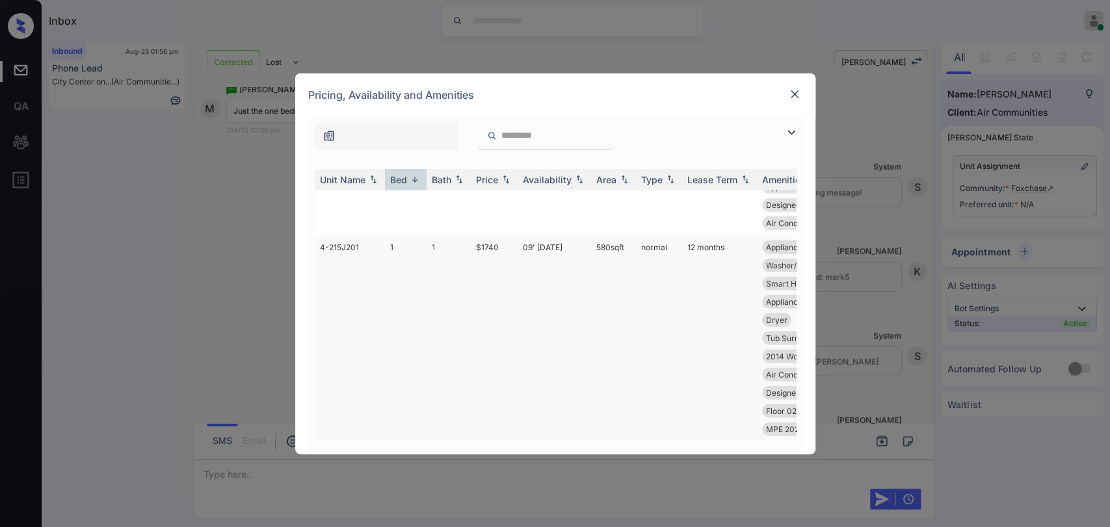
click at [509, 380] on td "$1740" at bounding box center [494, 338] width 47 height 206
copy td "$1740"
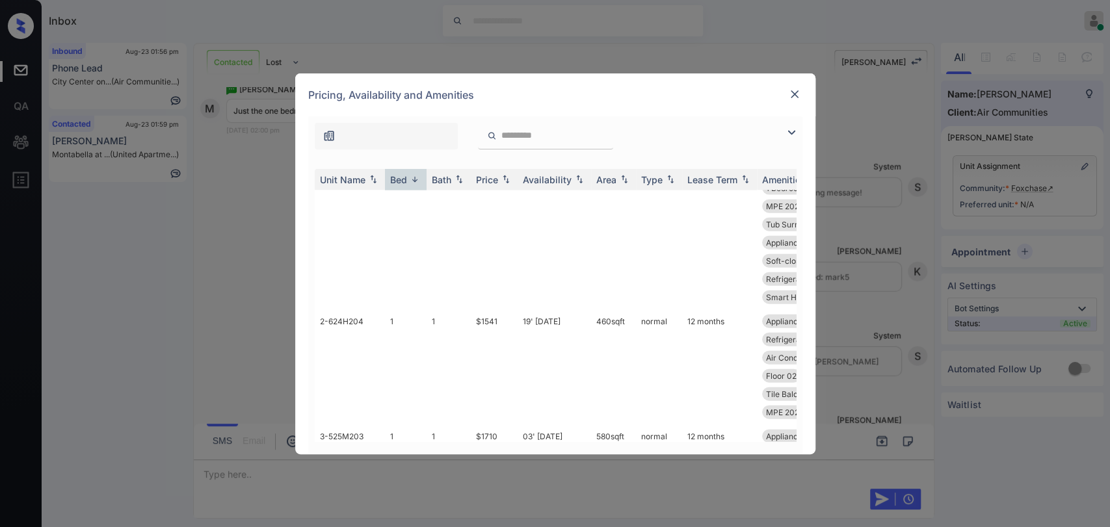
scroll to position [31770, 0]
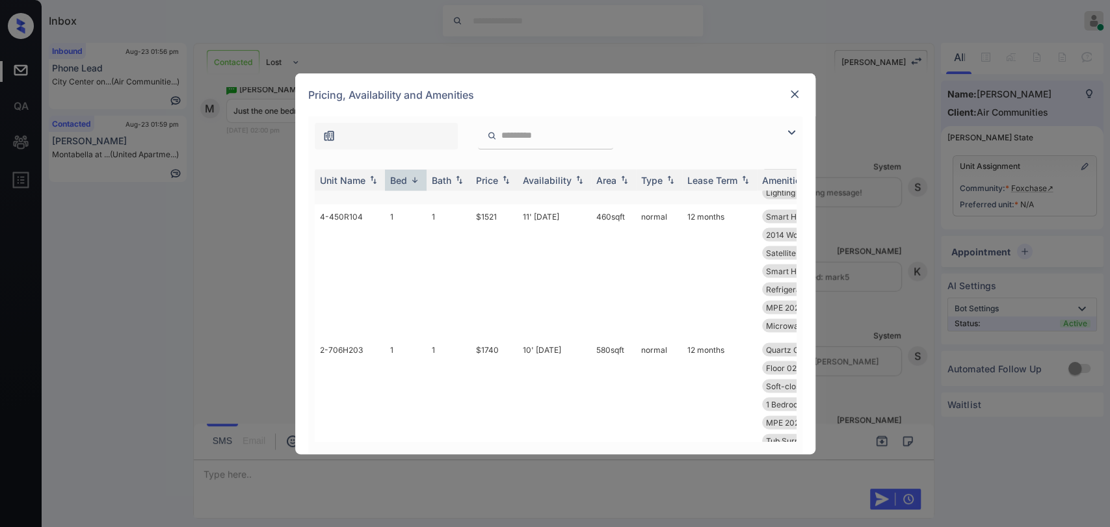
drag, startPoint x: 471, startPoint y: 302, endPoint x: 508, endPoint y: 300, distance: 37.1
click at [508, 205] on td "$1710" at bounding box center [494, 111] width 47 height 188
copy td "$1710"
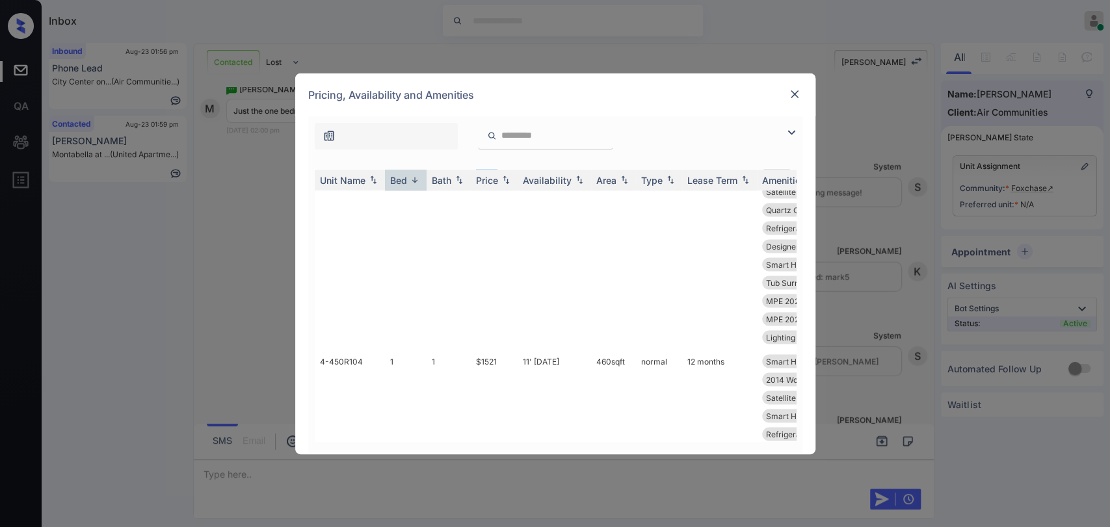
scroll to position [31553, 0]
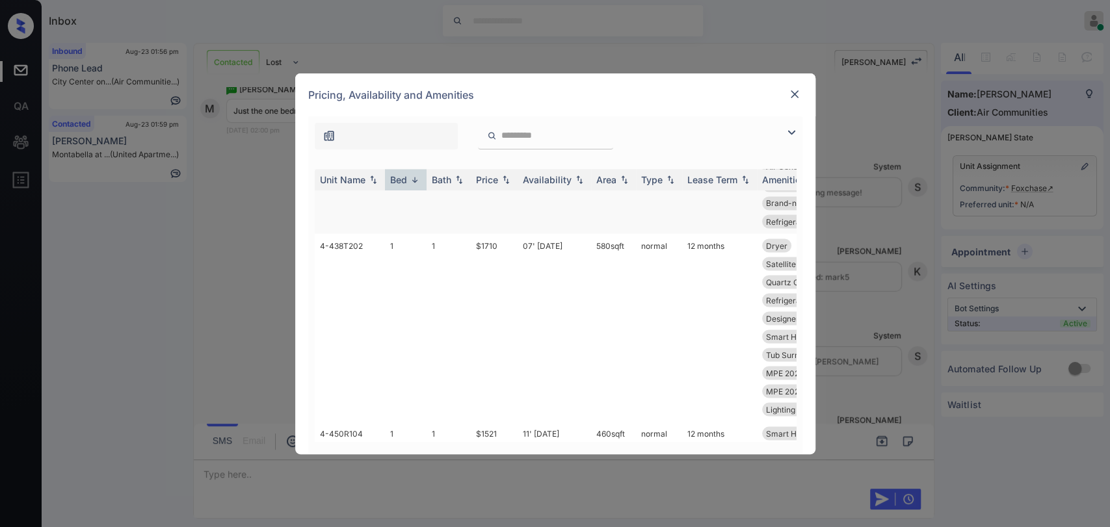
drag, startPoint x: 471, startPoint y: 313, endPoint x: 514, endPoint y: 315, distance: 42.9
click at [514, 233] on td "$1680" at bounding box center [494, 130] width 47 height 206
copy td "$1680"
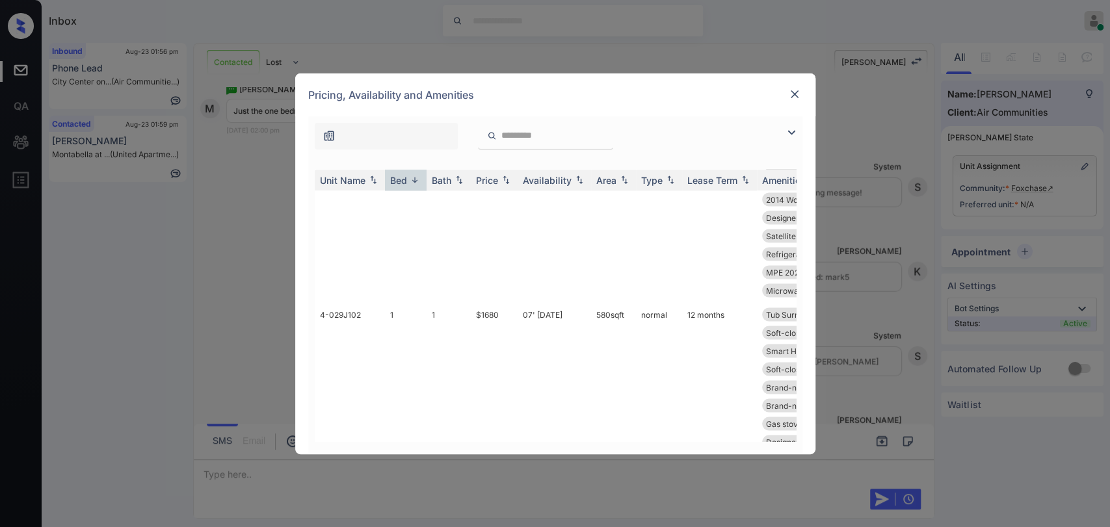
scroll to position [28376, 0]
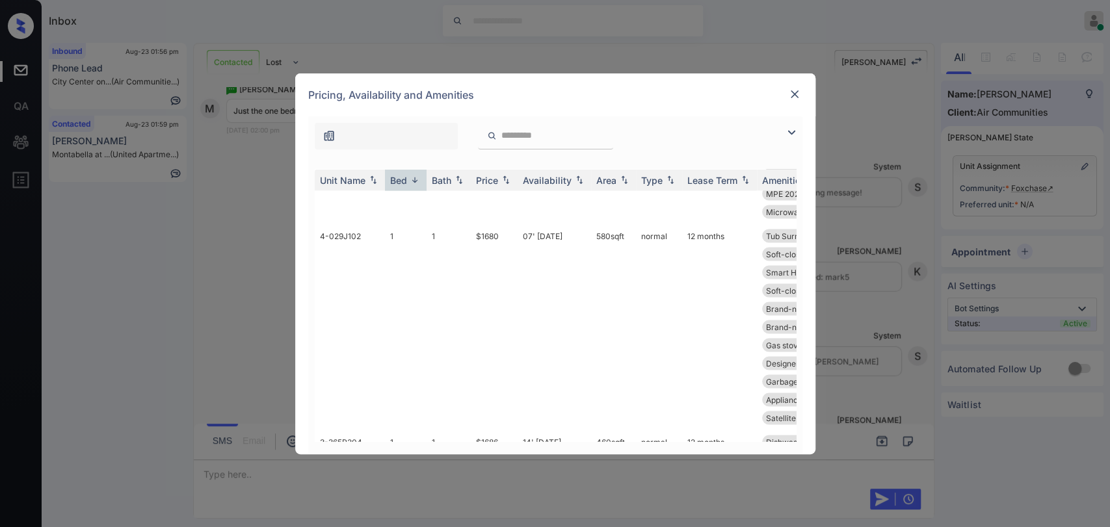
click at [791, 92] on img at bounding box center [794, 94] width 13 height 13
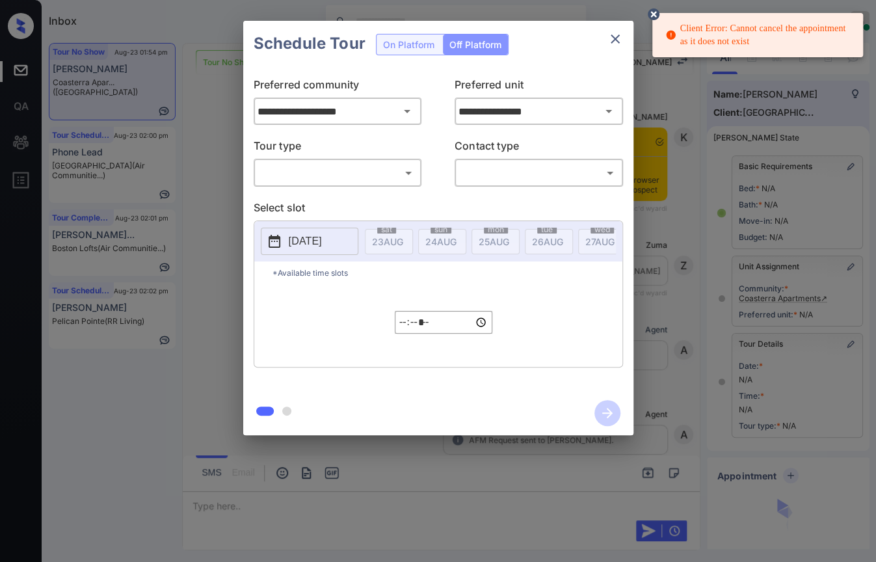
click at [340, 163] on body "Client Error: Cannot cancel the appointment as it does not exist Inbox [PERSON_…" at bounding box center [438, 281] width 876 height 562
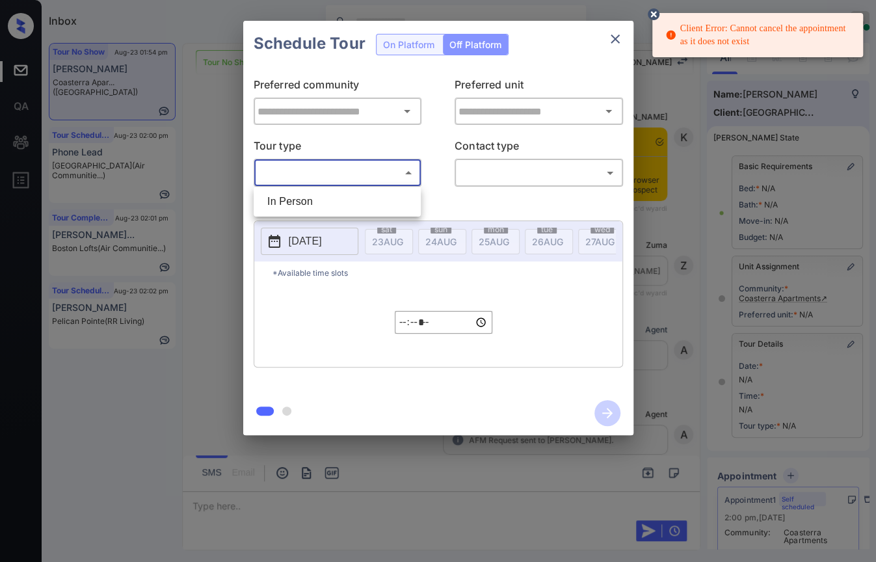
type input "**********"
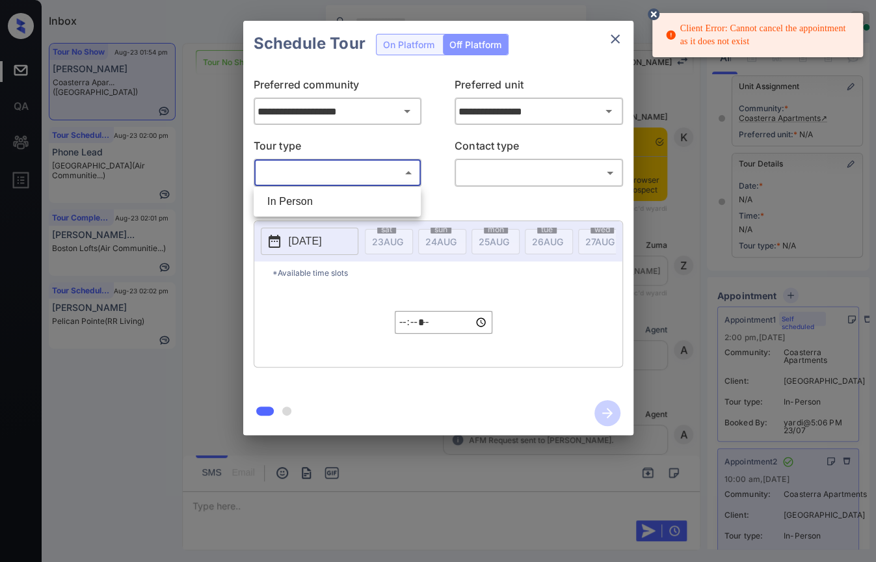
scroll to position [9582, 0]
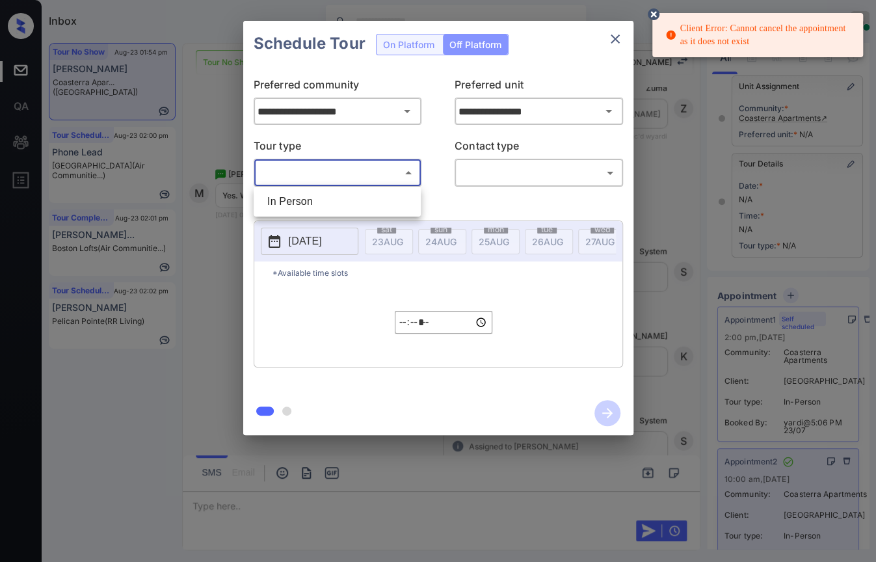
click at [302, 199] on li "In Person" at bounding box center [337, 201] width 161 height 23
type input "********"
click at [348, 169] on body "Client Error: Cannot cancel the appointment as it does not exist Inbox Danielle…" at bounding box center [438, 281] width 876 height 562
click at [314, 187] on ul "In Person" at bounding box center [336, 202] width 167 height 30
click at [612, 32] on div at bounding box center [438, 281] width 876 height 562
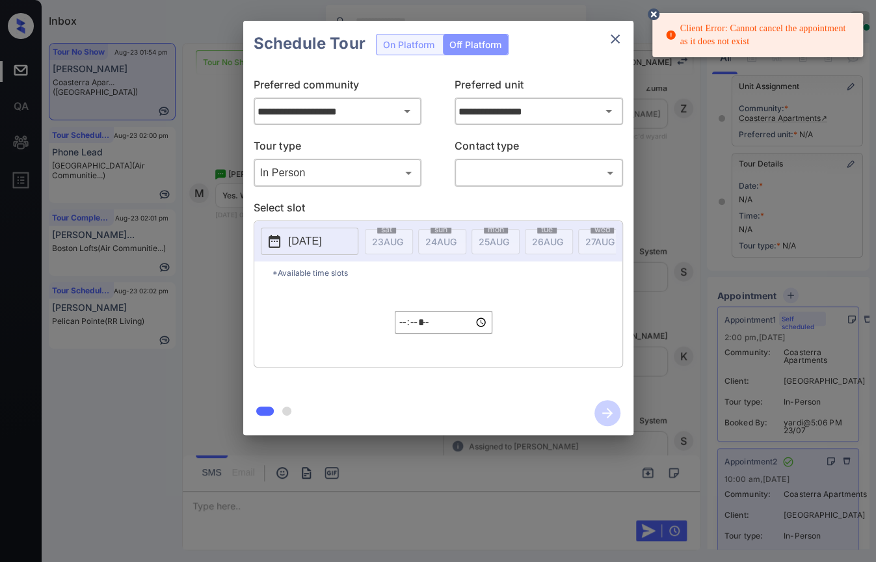
click at [650, 14] on icon at bounding box center [653, 14] width 12 height 12
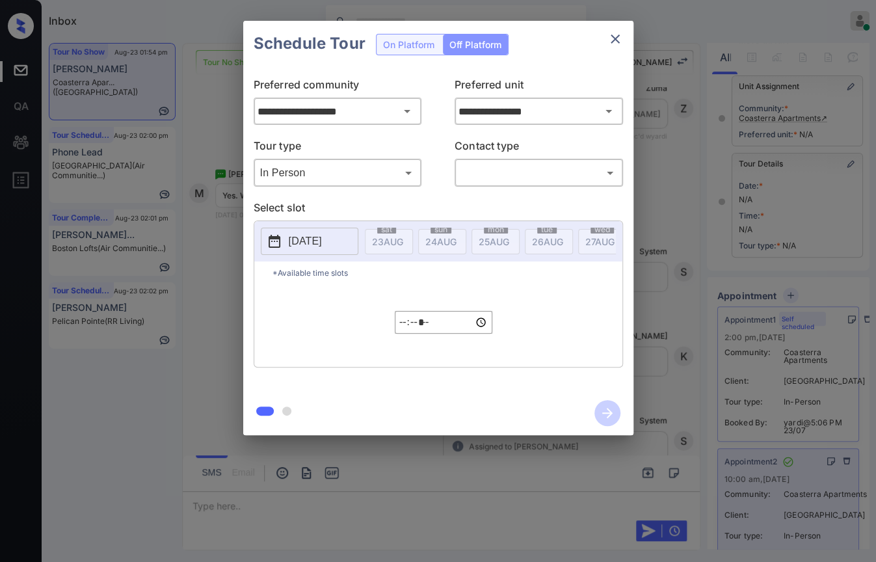
click at [606, 42] on button "close" at bounding box center [615, 39] width 26 height 26
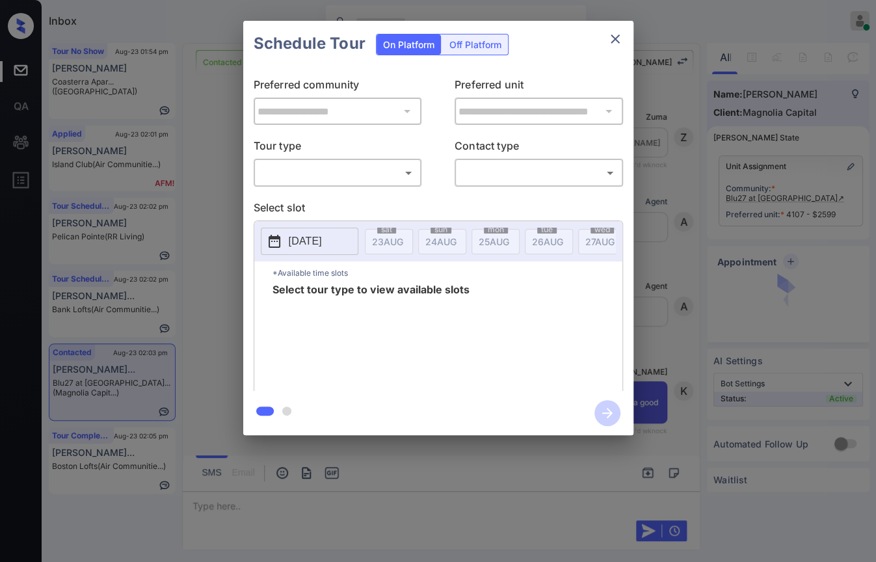
scroll to position [2410, 0]
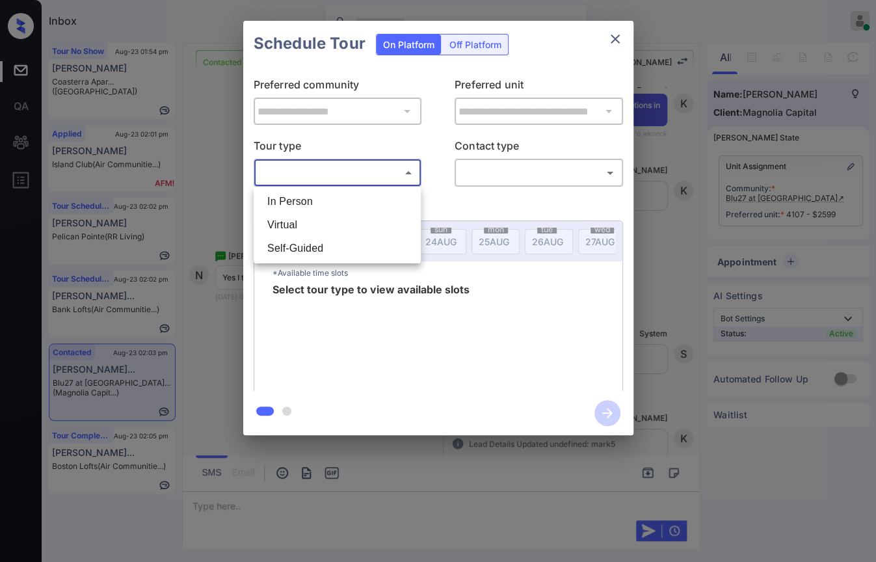
click at [360, 179] on body "Inbox Danielle Dela Cruz Online Set yourself offline Set yourself on break Prof…" at bounding box center [438, 281] width 876 height 562
click at [306, 196] on li "In Person" at bounding box center [337, 201] width 161 height 23
type input "********"
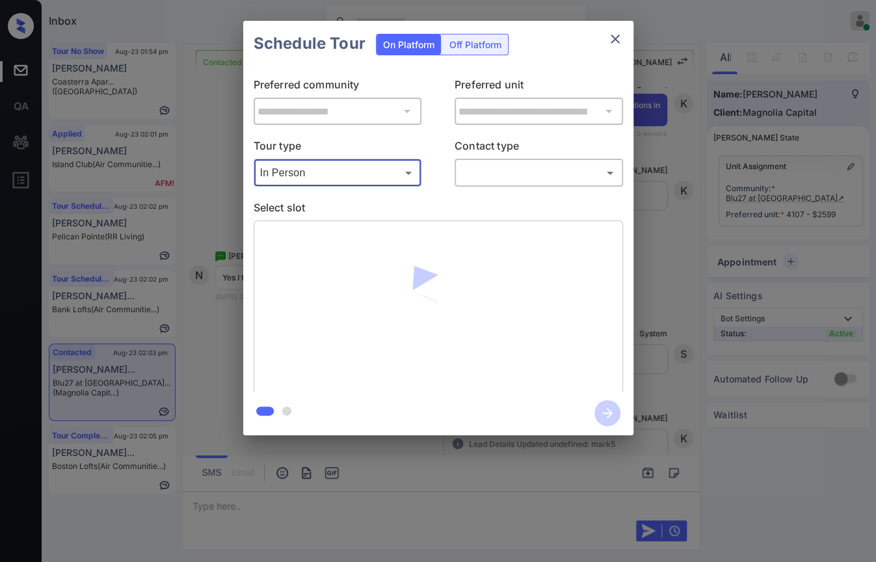
click at [483, 174] on body "Inbox Danielle Dela Cruz Online Set yourself offline Set yourself on break Prof…" at bounding box center [438, 281] width 876 height 562
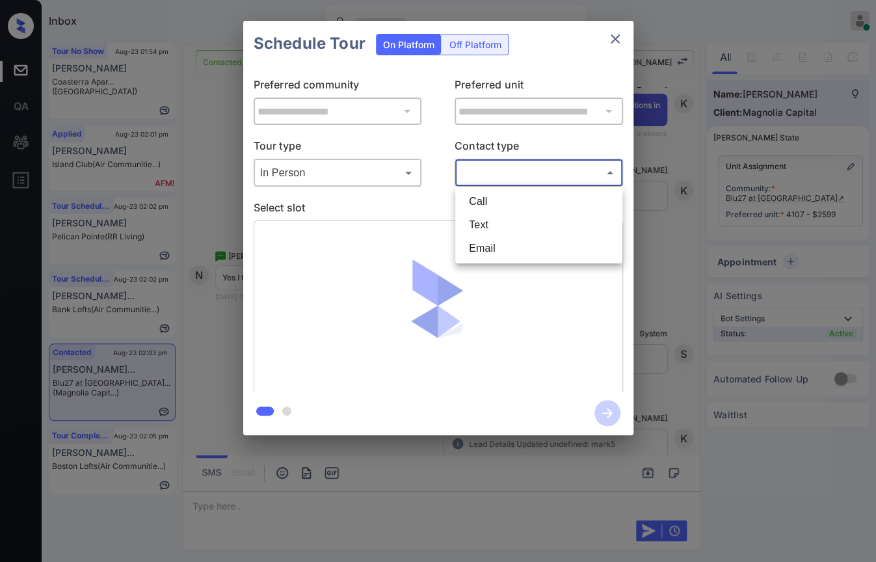
click at [489, 218] on li "Text" at bounding box center [538, 224] width 161 height 23
type input "****"
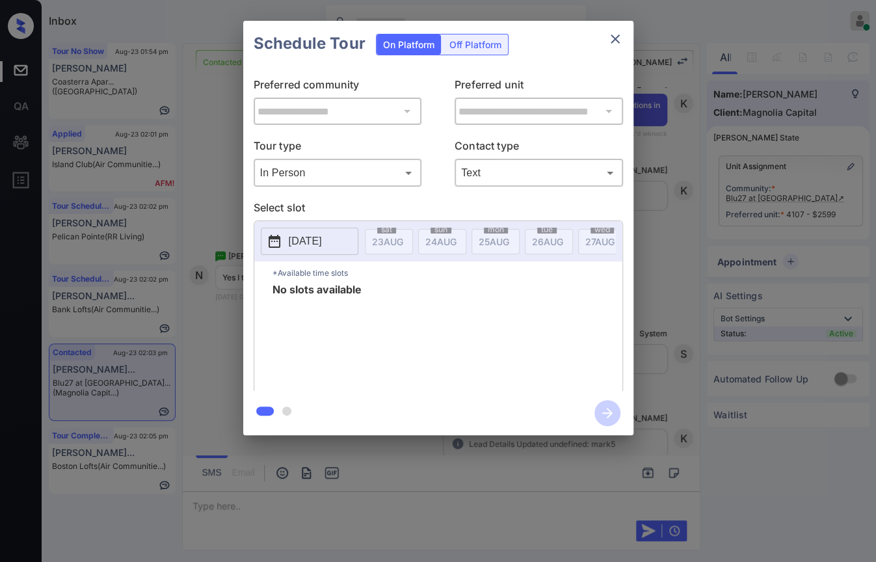
click at [61, 87] on div "**********" at bounding box center [438, 228] width 876 height 456
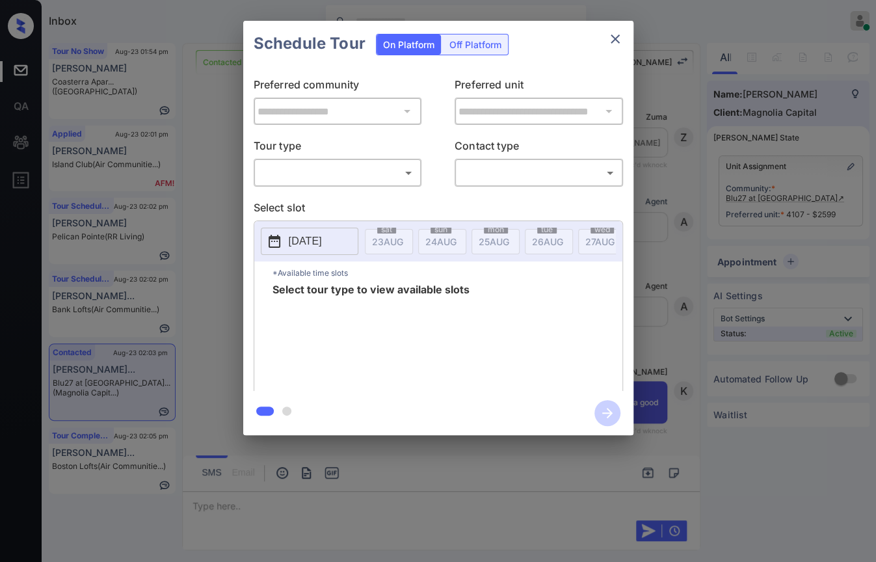
scroll to position [2410, 0]
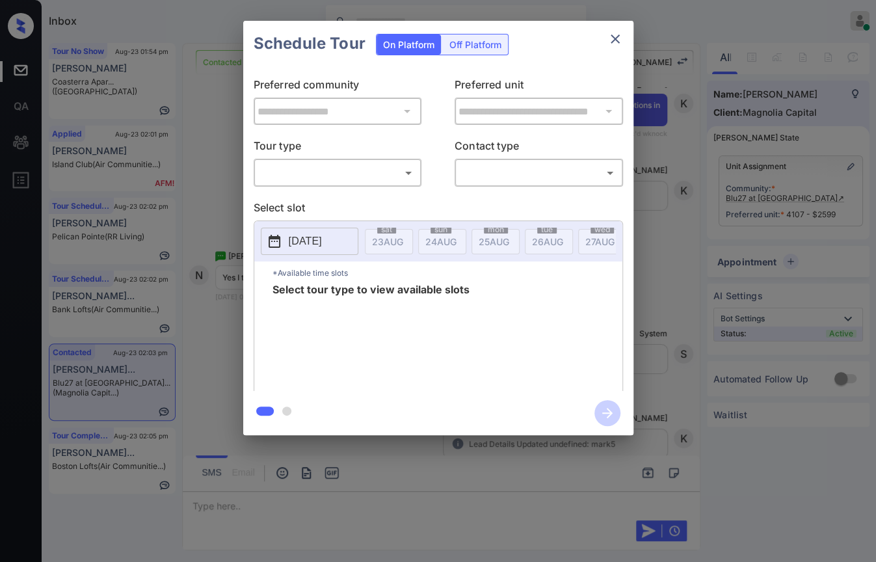
click at [322, 174] on body "Inbox Danielle Dela Cruz Online Set yourself offline Set yourself on break Prof…" at bounding box center [438, 281] width 876 height 562
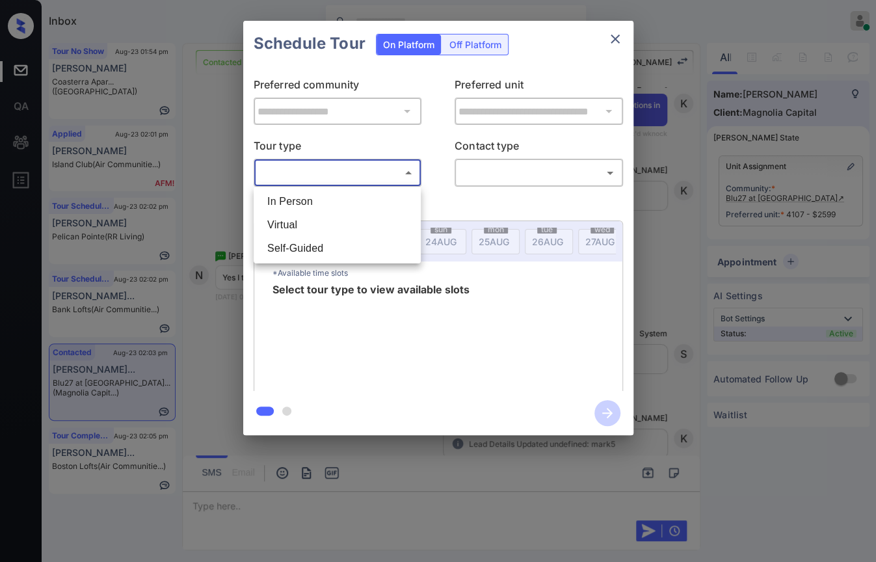
click at [305, 200] on li "In Person" at bounding box center [337, 201] width 161 height 23
type input "********"
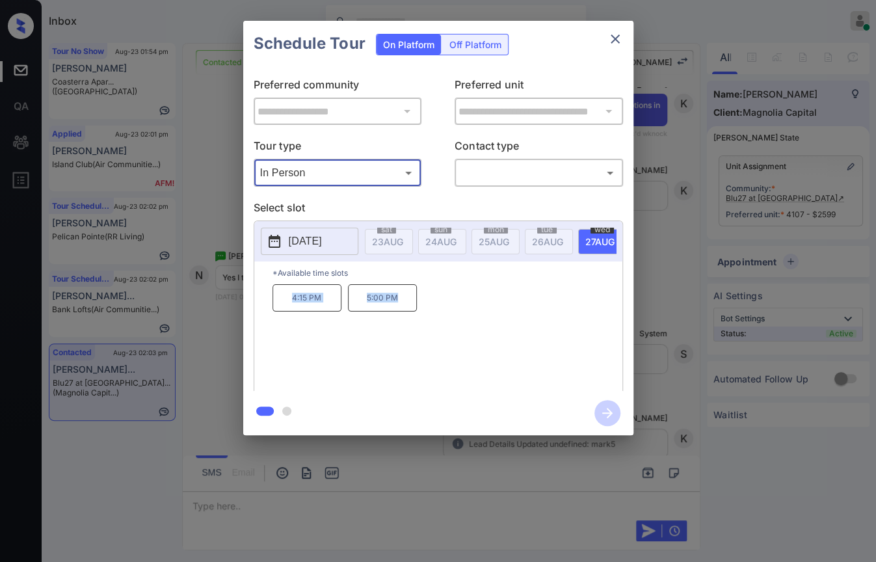
drag, startPoint x: 283, startPoint y: 310, endPoint x: 510, endPoint y: 310, distance: 226.2
click at [510, 310] on div "4:15 PM 5:00 PM" at bounding box center [447, 336] width 350 height 104
copy div "4:15 PM 5:00 PM"
click at [619, 35] on icon "close" at bounding box center [615, 39] width 16 height 16
